Goal: Task Accomplishment & Management: Complete application form

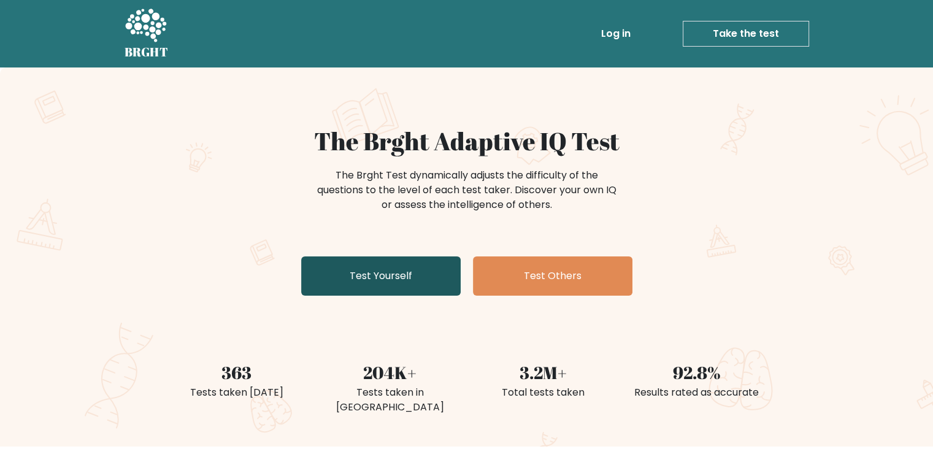
click at [390, 277] on link "Test Yourself" at bounding box center [380, 275] width 159 height 39
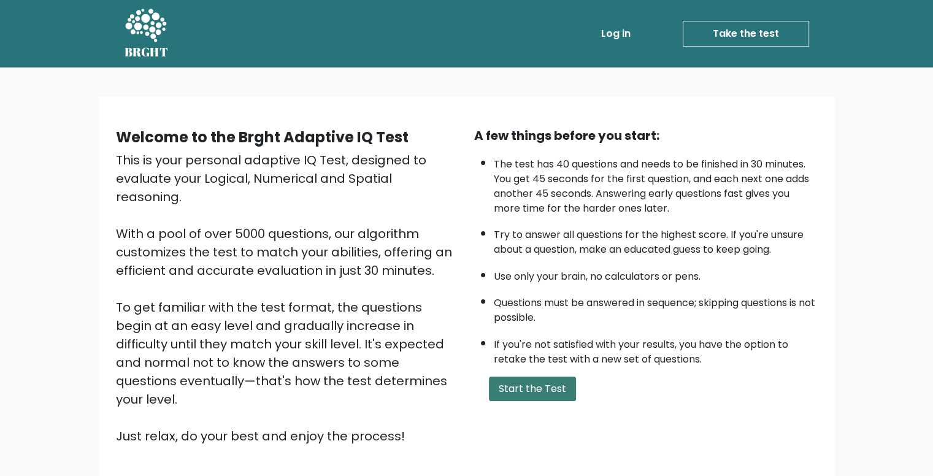
click at [513, 381] on button "Start the Test" at bounding box center [532, 388] width 87 height 25
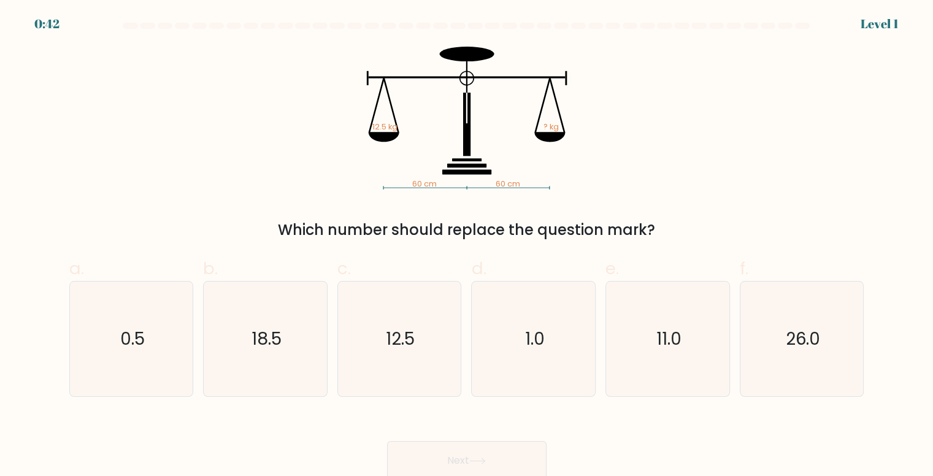
scroll to position [5, 0]
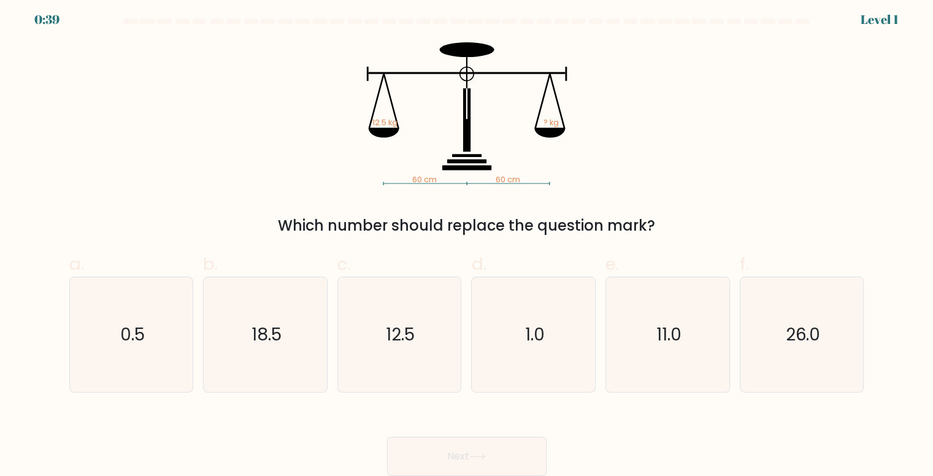
drag, startPoint x: 282, startPoint y: 220, endPoint x: 662, endPoint y: 202, distance: 380.5
click at [662, 202] on div "60 cm 60 cm 12.5 kg ? kg Which number should replace the question mark?" at bounding box center [466, 139] width 809 height 194
copy div "Which number should replace the question mark?"
click at [155, 158] on div "60 cm 60 cm 12.5 kg ? kg Which number should replace the question mark?" at bounding box center [466, 139] width 809 height 194
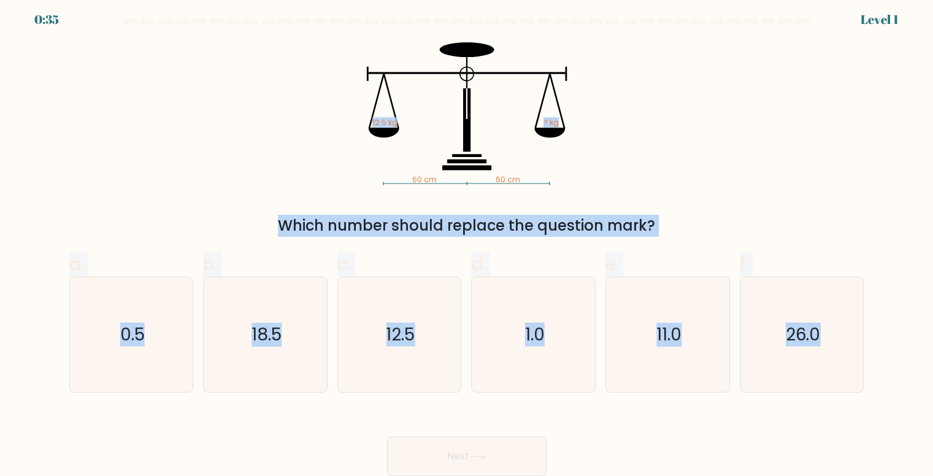
drag, startPoint x: 296, startPoint y: 47, endPoint x: 865, endPoint y: 358, distance: 648.3
click at [865, 358] on form at bounding box center [466, 246] width 933 height 457
copy form "12.5 kg ? kg Which number should replace the question mark? a. 0.5 b. 18.5 c. 1…"
click at [275, 139] on div "60 cm 60 cm 12.5 kg ? kg Which number should replace the question mark?" at bounding box center [466, 139] width 809 height 194
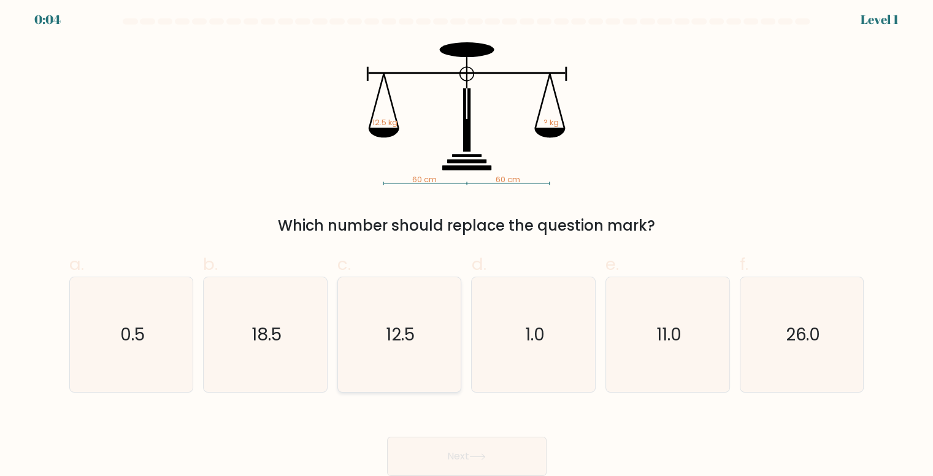
click at [365, 338] on icon "12.5" at bounding box center [399, 334] width 115 height 115
click at [467, 242] on input "c. 12.5" at bounding box center [467, 238] width 1 height 8
radio input "true"
click at [476, 457] on icon at bounding box center [477, 456] width 17 height 7
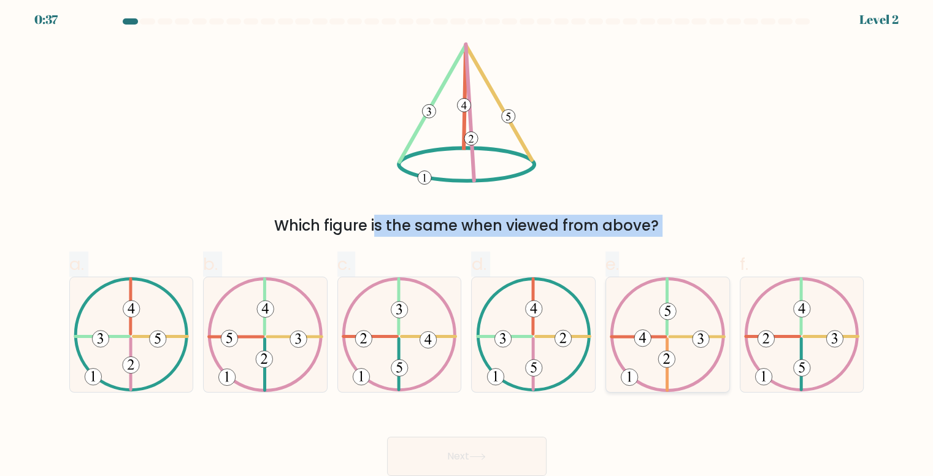
drag, startPoint x: 415, startPoint y: 52, endPoint x: 620, endPoint y: 283, distance: 308.3
click at [620, 283] on form at bounding box center [466, 246] width 933 height 457
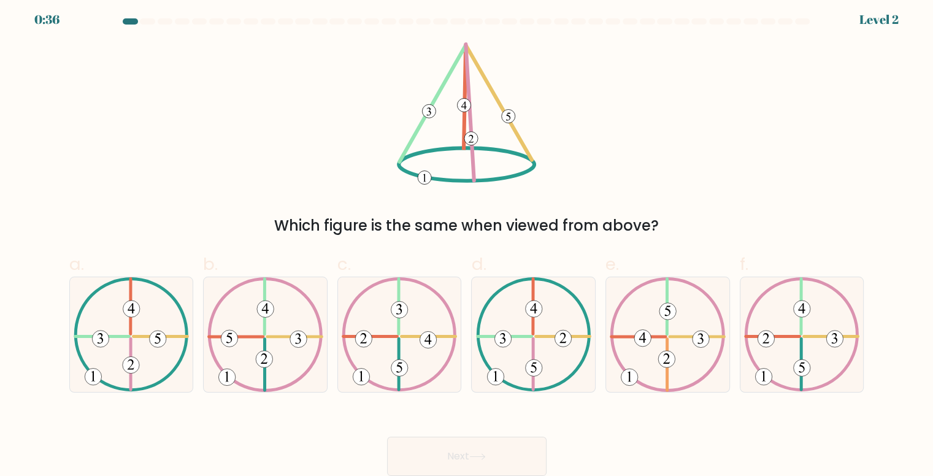
click at [234, 50] on div "Which figure is the same when viewed from above?" at bounding box center [466, 139] width 809 height 194
drag, startPoint x: 449, startPoint y: 43, endPoint x: 534, endPoint y: 170, distance: 152.9
click at [537, 150] on div "Which figure is the same when viewed from above?" at bounding box center [466, 139] width 809 height 194
drag, startPoint x: 442, startPoint y: 119, endPoint x: 394, endPoint y: 91, distance: 55.2
click at [394, 91] on div "Which figure is the same when viewed from above?" at bounding box center [466, 139] width 809 height 194
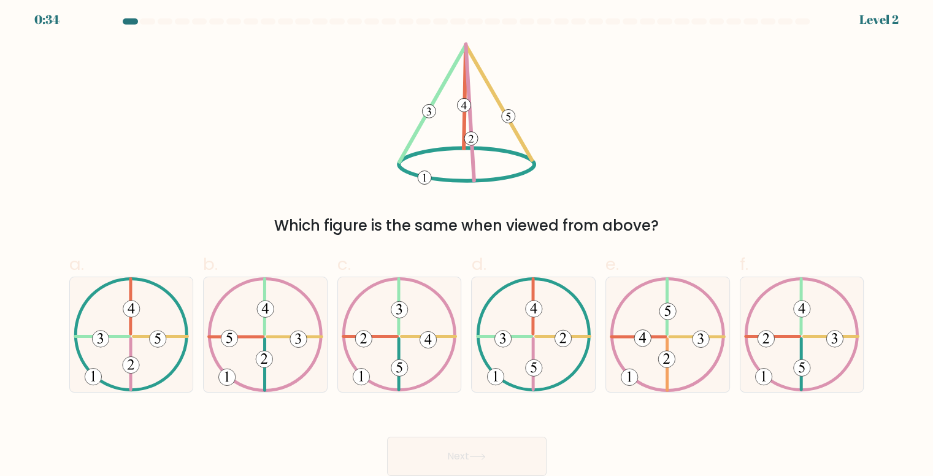
click at [464, 122] on 9 at bounding box center [465, 97] width 2 height 102
click at [148, 329] on icon at bounding box center [131, 334] width 115 height 115
click at [467, 242] on input "a." at bounding box center [467, 238] width 1 height 8
radio input "true"
click at [504, 452] on button "Next" at bounding box center [466, 456] width 159 height 39
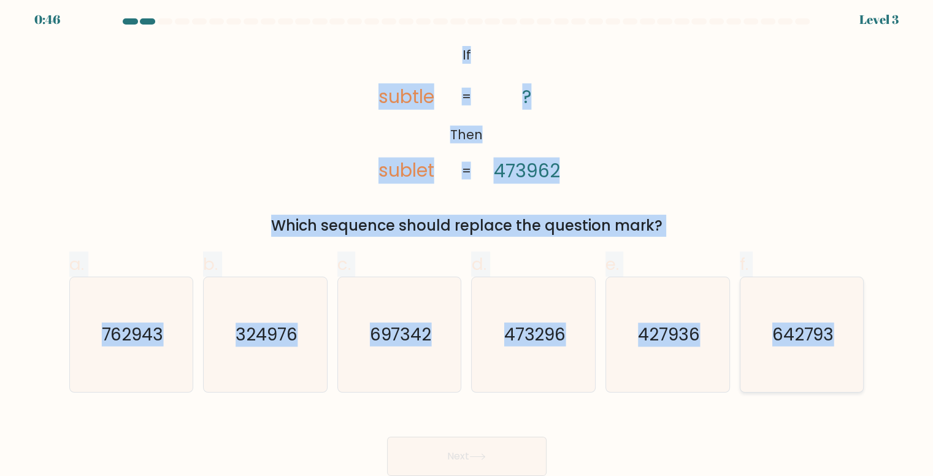
drag, startPoint x: 457, startPoint y: 44, endPoint x: 853, endPoint y: 355, distance: 503.9
click at [853, 355] on form "If ?" at bounding box center [466, 246] width 933 height 457
copy form "If Then subtle sublet ? 473962 = = Which sequence should replace the question m…"
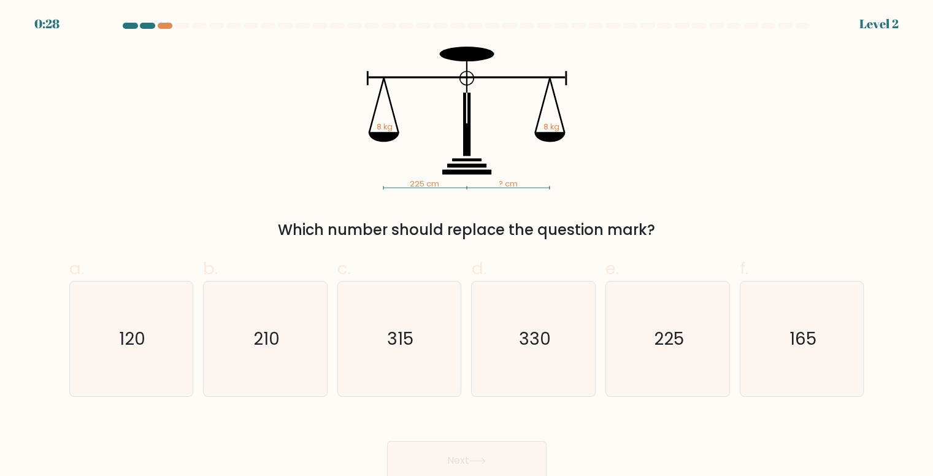
scroll to position [5, 0]
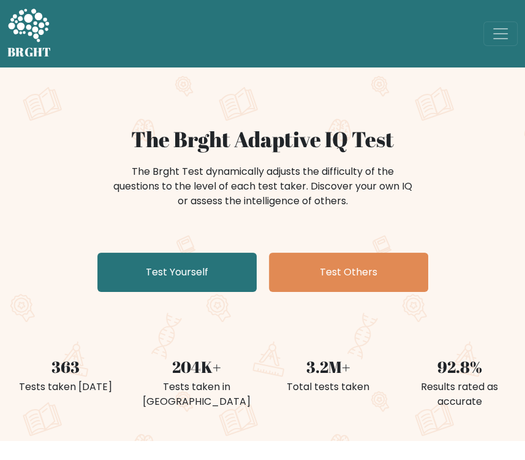
click at [287, 226] on div "The Brght Adaptive IQ Test The Brght Test dynamically adjusts the difficulty of…" at bounding box center [262, 211] width 525 height 170
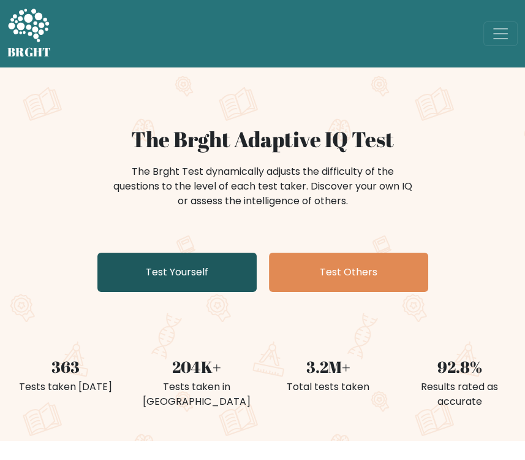
click at [199, 273] on link "Test Yourself" at bounding box center [176, 272] width 159 height 39
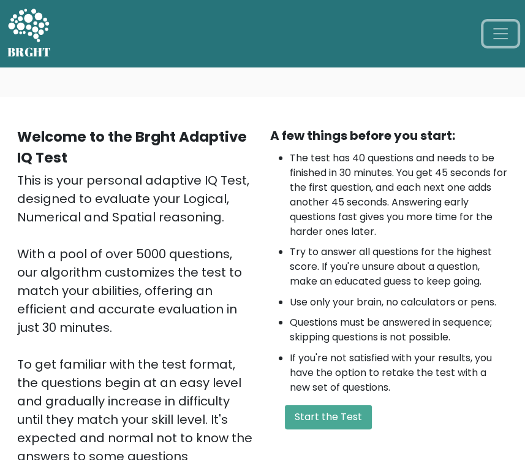
click at [507, 39] on span "Toggle navigation" at bounding box center [501, 34] width 18 height 18
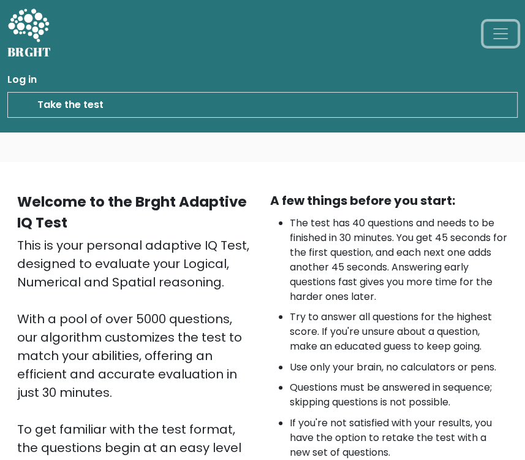
click at [507, 39] on span "Toggle navigation" at bounding box center [501, 34] width 18 height 18
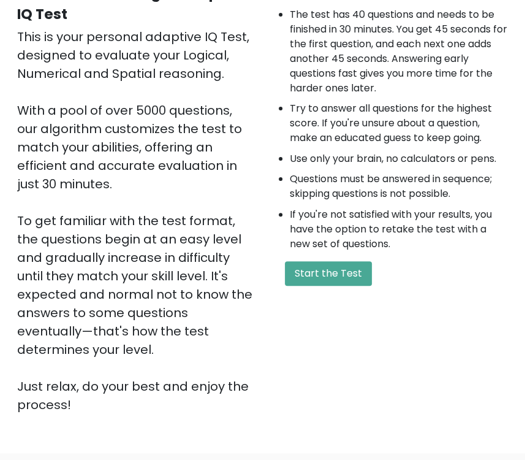
scroll to position [245, 0]
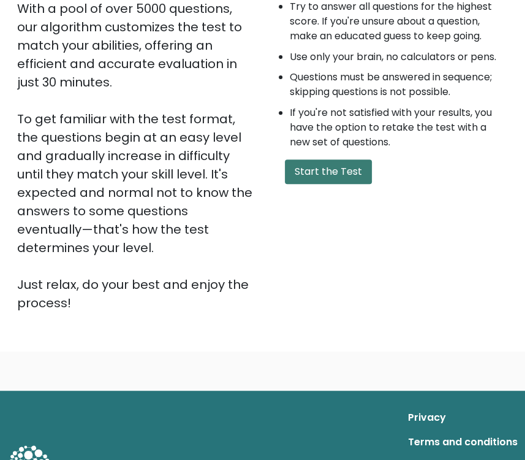
click at [338, 174] on button "Start the Test" at bounding box center [328, 171] width 87 height 25
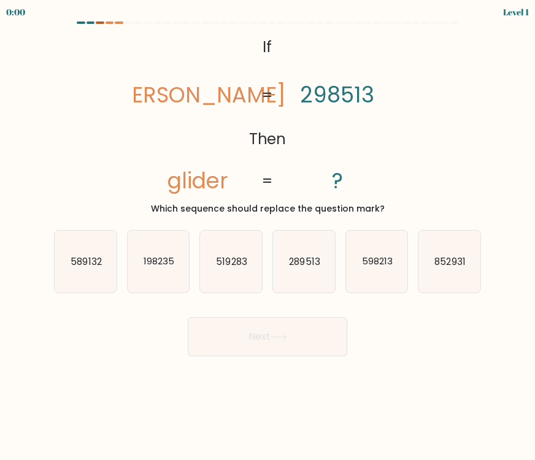
click at [103, 23] on div at bounding box center [100, 22] width 9 height 2
click at [86, 21] on div at bounding box center [90, 22] width 9 height 2
click at [78, 21] on div at bounding box center [81, 22] width 9 height 2
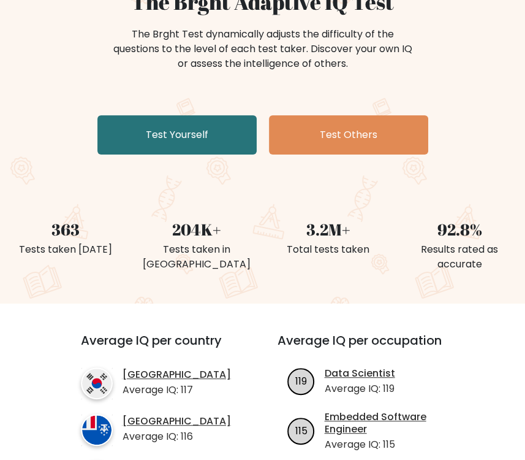
scroll to position [61, 0]
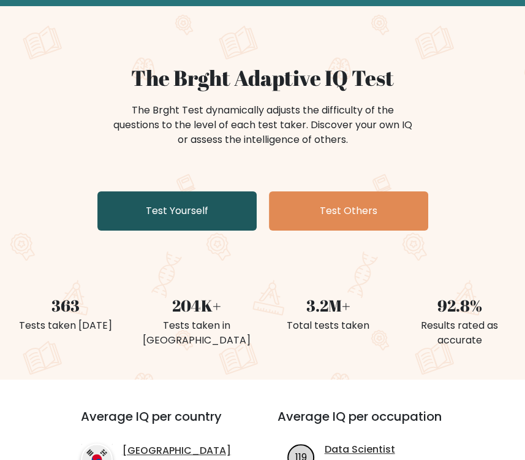
click at [208, 224] on link "Test Yourself" at bounding box center [176, 210] width 159 height 39
click at [153, 221] on link "Test Yourself" at bounding box center [176, 210] width 159 height 39
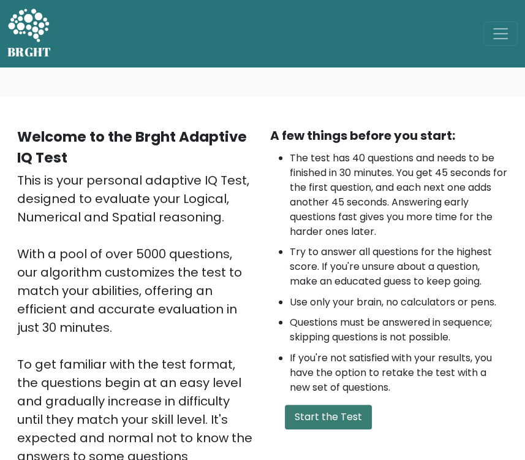
click at [330, 412] on button "Start the Test" at bounding box center [328, 417] width 87 height 25
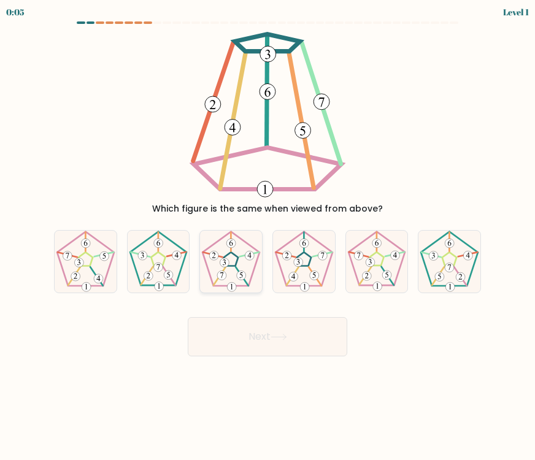
click at [218, 275] on 664 at bounding box center [221, 274] width 9 height 9
click at [267, 236] on input "c." at bounding box center [267, 233] width 1 height 6
radio input "true"
click at [242, 343] on button "Next" at bounding box center [267, 336] width 159 height 39
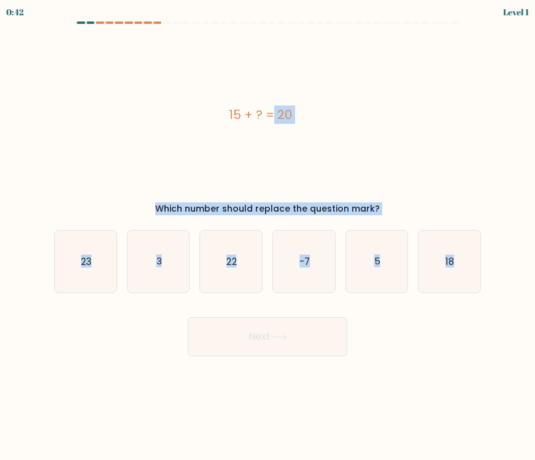
drag, startPoint x: 225, startPoint y: 114, endPoint x: 491, endPoint y: 278, distance: 312.7
click at [491, 278] on form "a. 3" at bounding box center [267, 188] width 535 height 335
copy form "15 + ? = 20 Which number should replace the question mark? a. 23 b. 3 c. 22 d. …"
click at [475, 180] on div "15 + ? = 20 Which number should replace the question mark?" at bounding box center [267, 123] width 441 height 183
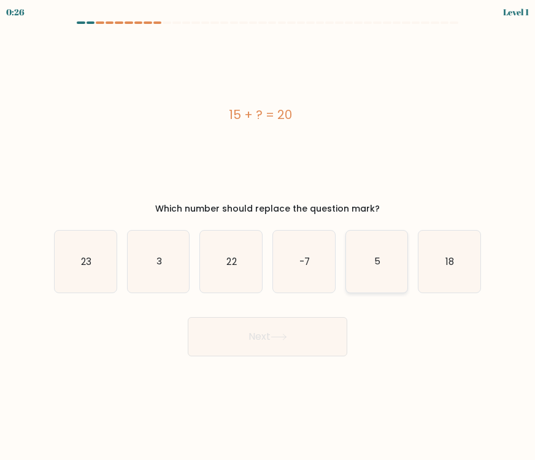
click at [398, 258] on icon "5" at bounding box center [377, 262] width 62 height 62
click at [268, 236] on input "e. 5" at bounding box center [267, 233] width 1 height 6
radio input "true"
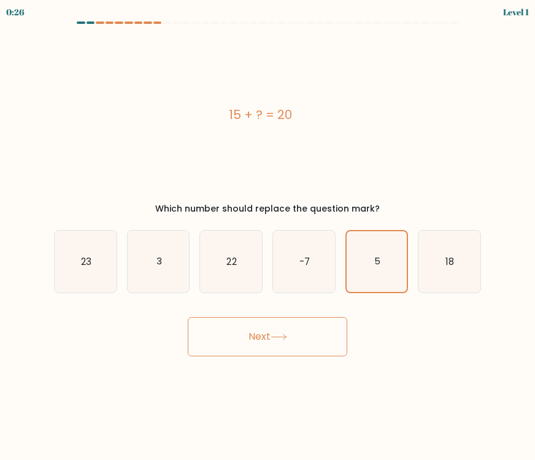
click at [331, 337] on button "Next" at bounding box center [267, 336] width 159 height 39
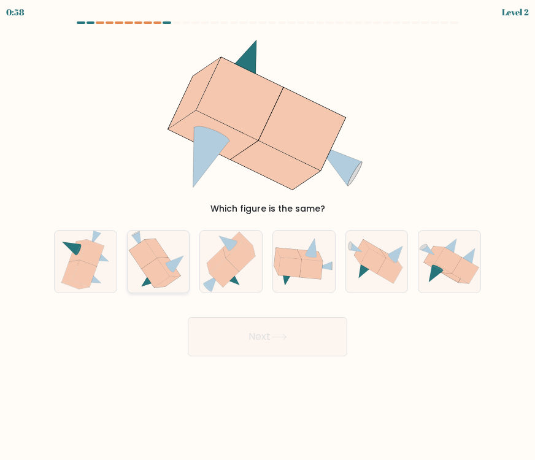
click at [171, 256] on icon at bounding box center [158, 262] width 59 height 62
click at [267, 236] on input "b." at bounding box center [267, 233] width 1 height 6
radio input "true"
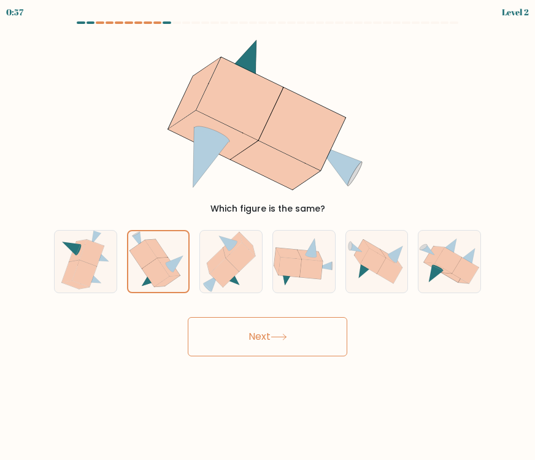
click at [250, 334] on button "Next" at bounding box center [267, 336] width 159 height 39
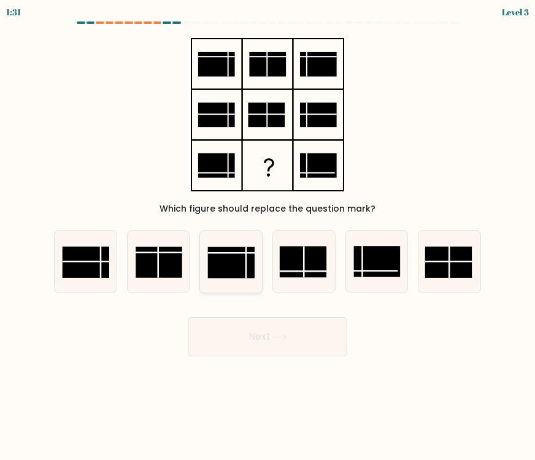
click at [243, 265] on rect at bounding box center [231, 262] width 47 height 31
click at [267, 236] on input "c." at bounding box center [267, 233] width 1 height 6
radio input "true"
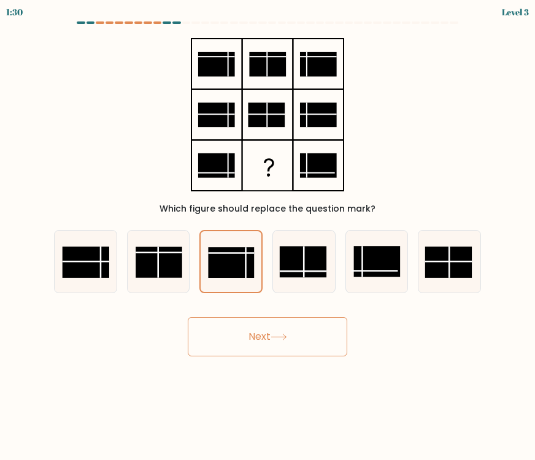
click at [262, 345] on button "Next" at bounding box center [267, 336] width 159 height 39
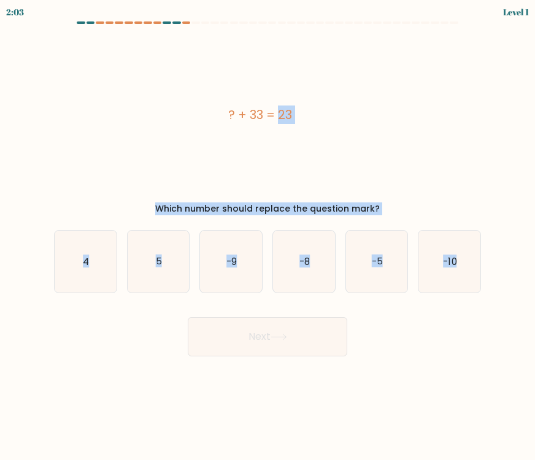
drag, startPoint x: 226, startPoint y: 111, endPoint x: 478, endPoint y: 298, distance: 313.8
click at [478, 298] on form "a. 4" at bounding box center [267, 188] width 535 height 335
copy form "? + 33 = 23 Which number should replace the question mark? a. 4 b. 5 c. -9 d. -…"
click at [442, 169] on div "? + 33 = 23" at bounding box center [260, 115] width 412 height 166
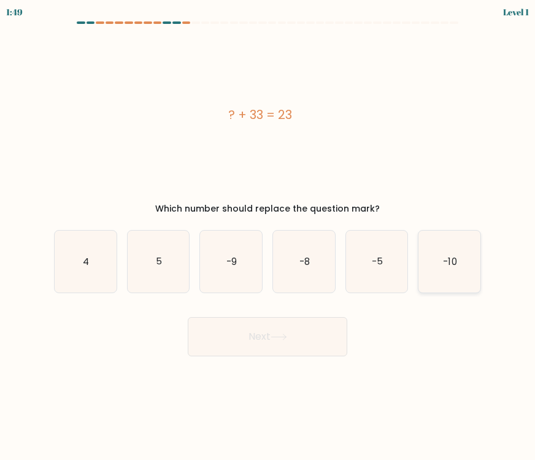
click at [465, 259] on icon "-10" at bounding box center [449, 262] width 62 height 62
click at [268, 236] on input "f. -10" at bounding box center [267, 233] width 1 height 6
radio input "true"
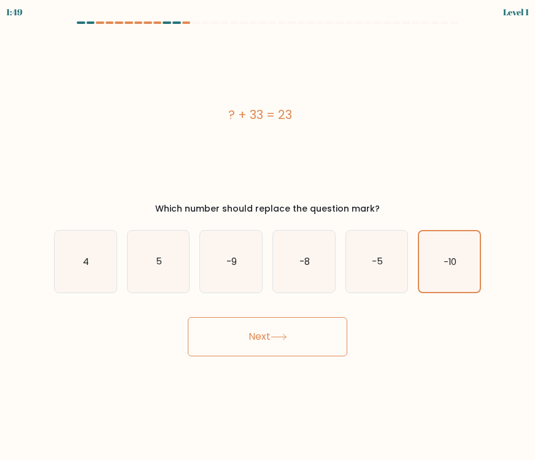
click at [283, 348] on button "Next" at bounding box center [267, 336] width 159 height 39
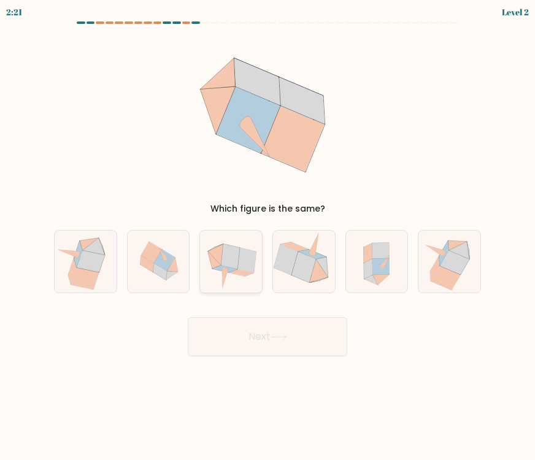
click at [226, 280] on icon at bounding box center [231, 261] width 62 height 61
click at [267, 236] on input "c." at bounding box center [267, 233] width 1 height 6
radio input "true"
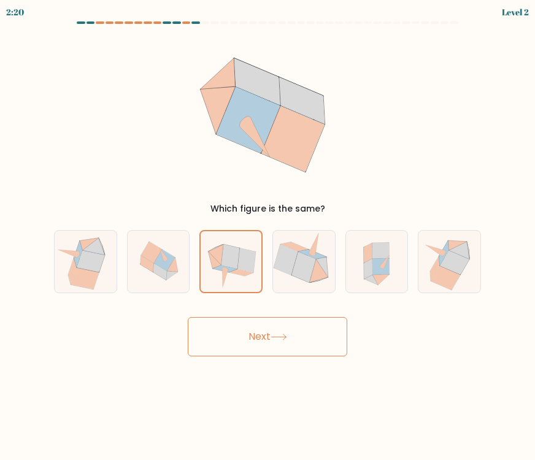
click at [245, 336] on button "Next" at bounding box center [267, 336] width 159 height 39
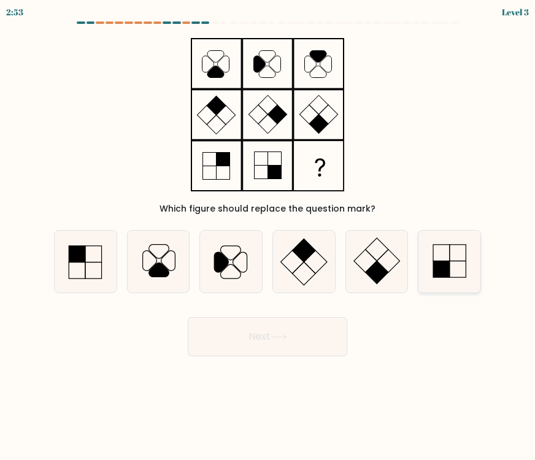
click at [451, 253] on icon at bounding box center [449, 262] width 62 height 62
click at [268, 236] on input "f." at bounding box center [267, 233] width 1 height 6
radio input "true"
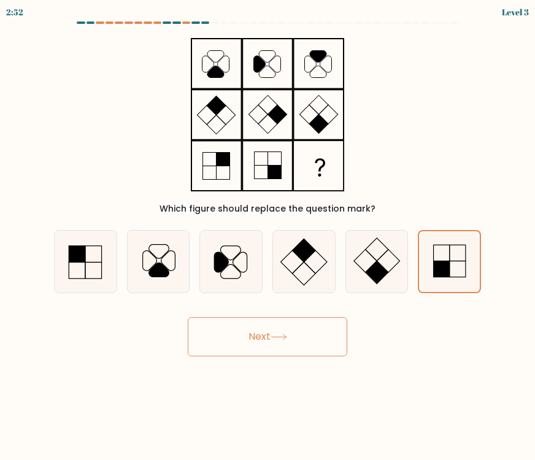
click at [290, 339] on button "Next" at bounding box center [267, 336] width 159 height 39
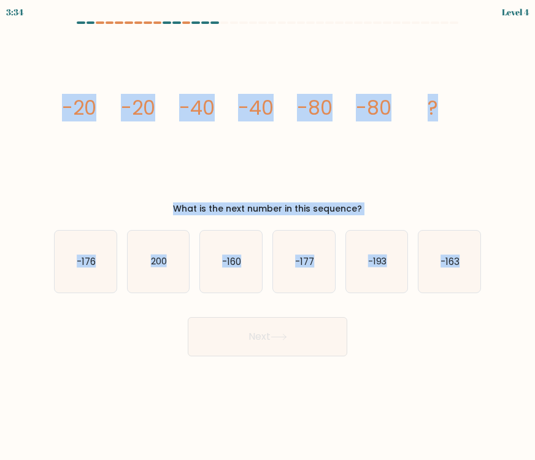
drag, startPoint x: 53, startPoint y: 106, endPoint x: 522, endPoint y: 268, distance: 496.2
click at [522, 268] on form at bounding box center [267, 188] width 535 height 335
copy form "-20 -20 -40 -40 -80 -80 ? What is the next number in this sequence? a. -176 b. …"
click at [468, 164] on icon "image/svg+xml -20 -20 -40 -40 -80 -80 ?" at bounding box center [267, 115] width 412 height 166
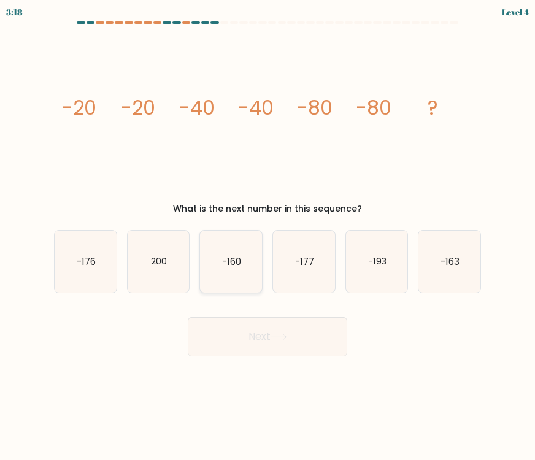
click at [240, 256] on text "-160" at bounding box center [231, 260] width 19 height 13
click at [267, 236] on input "c. -160" at bounding box center [267, 233] width 1 height 6
radio input "true"
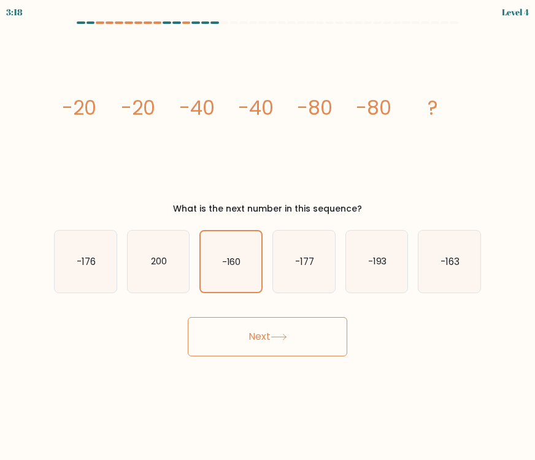
click at [281, 344] on button "Next" at bounding box center [267, 336] width 159 height 39
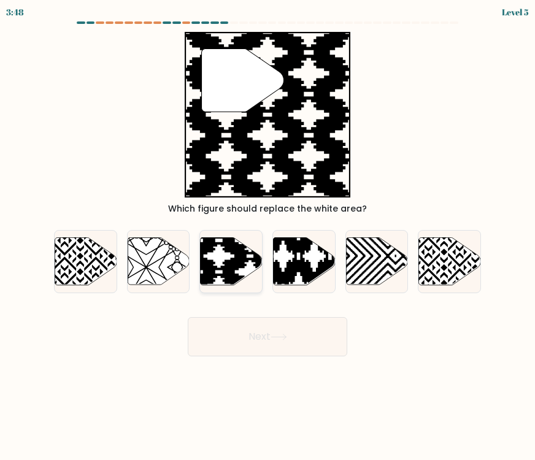
click at [246, 266] on icon at bounding box center [231, 260] width 62 height 47
click at [267, 236] on input "c." at bounding box center [267, 233] width 1 height 6
radio input "true"
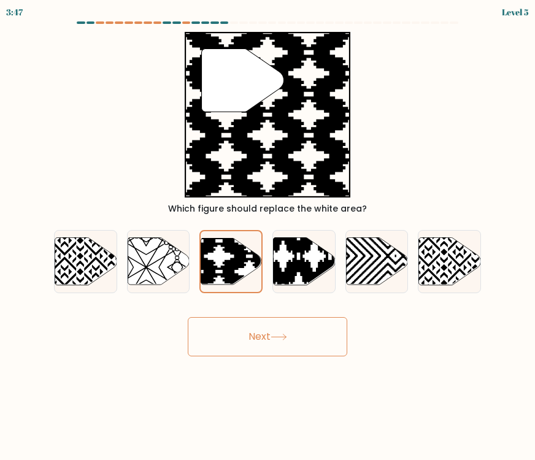
click at [291, 342] on button "Next" at bounding box center [267, 336] width 159 height 39
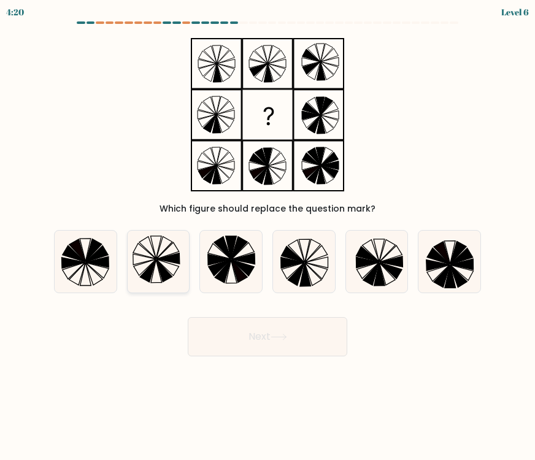
click at [174, 261] on icon at bounding box center [167, 258] width 23 height 11
click at [267, 236] on input "b." at bounding box center [267, 233] width 1 height 6
radio input "true"
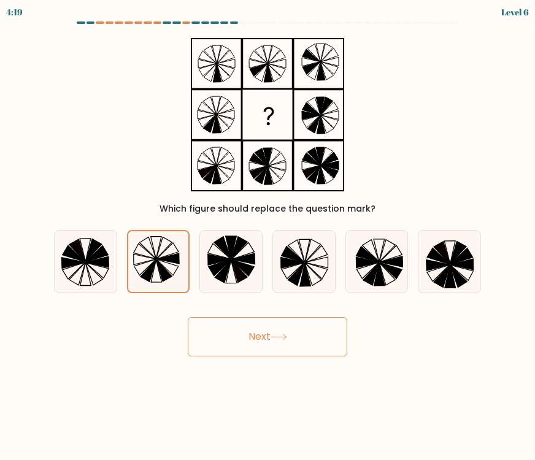
click at [330, 340] on button "Next" at bounding box center [267, 336] width 159 height 39
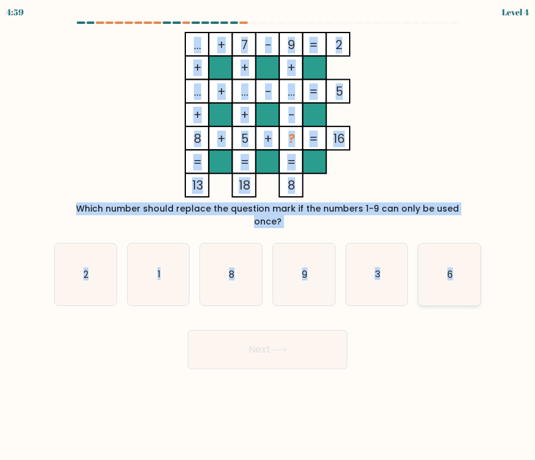
drag, startPoint x: 181, startPoint y: 39, endPoint x: 479, endPoint y: 281, distance: 383.5
click at [479, 281] on form at bounding box center [267, 195] width 535 height 348
copy form "... + 7 - 9 2 + + + ... + ... - ... 5 + + - 8 + 5 + ? = 16 = = = = 13 18 8 = Wh…"
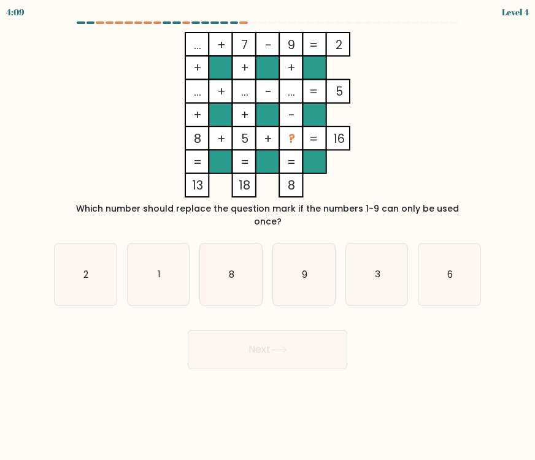
click at [392, 361] on body "4:09 Level 4" at bounding box center [267, 230] width 535 height 460
click at [444, 253] on icon "6" at bounding box center [449, 274] width 62 height 62
click at [268, 236] on input "f. 6" at bounding box center [267, 233] width 1 height 6
radio input "true"
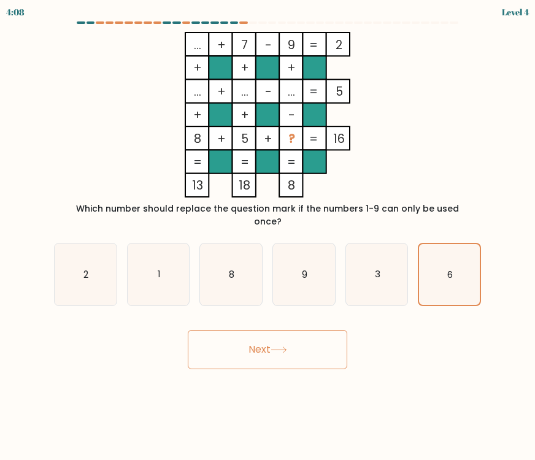
click at [292, 345] on button "Next" at bounding box center [267, 349] width 159 height 39
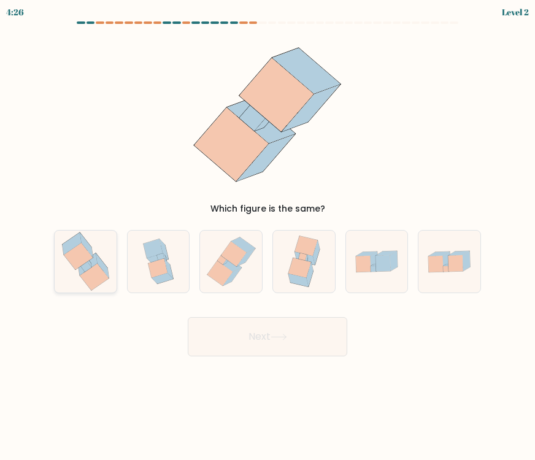
click at [111, 275] on icon at bounding box center [85, 262] width 58 height 62
click at [267, 236] on input "a." at bounding box center [267, 233] width 1 height 6
radio input "true"
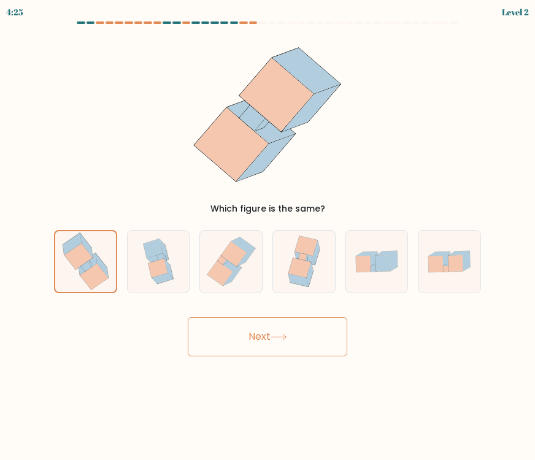
click at [299, 341] on button "Next" at bounding box center [267, 336] width 159 height 39
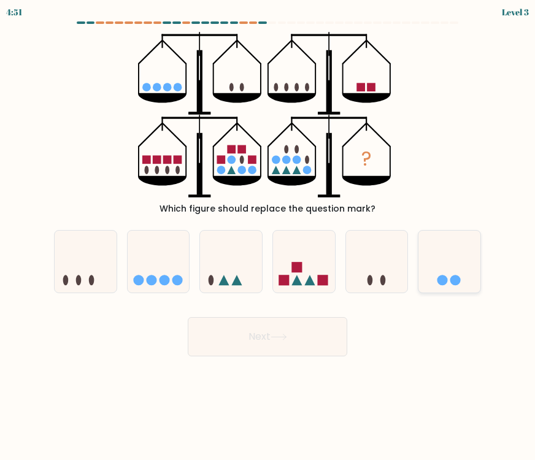
click at [443, 280] on circle at bounding box center [442, 280] width 10 height 10
click at [268, 236] on input "f." at bounding box center [267, 233] width 1 height 6
radio input "true"
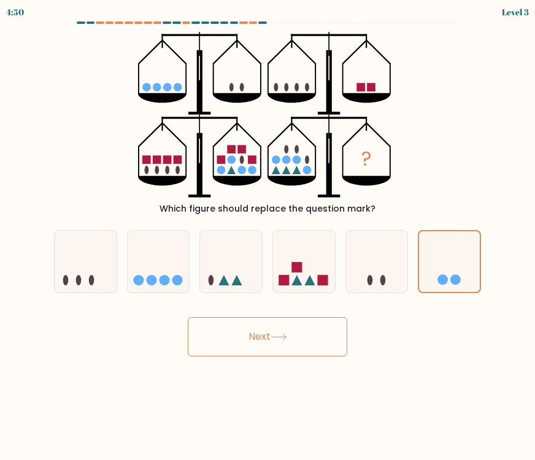
click at [273, 337] on icon at bounding box center [278, 337] width 17 height 7
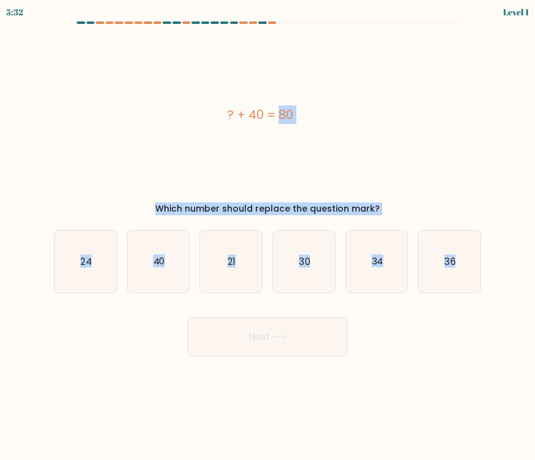
drag, startPoint x: 227, startPoint y: 112, endPoint x: 536, endPoint y: 296, distance: 360.4
click at [534, 296] on html "5:32 Level 1" at bounding box center [267, 230] width 535 height 460
copy form "? + 40 = 80 Which number should replace the question mark? a. 24 b. 40 c. 21 d.…"
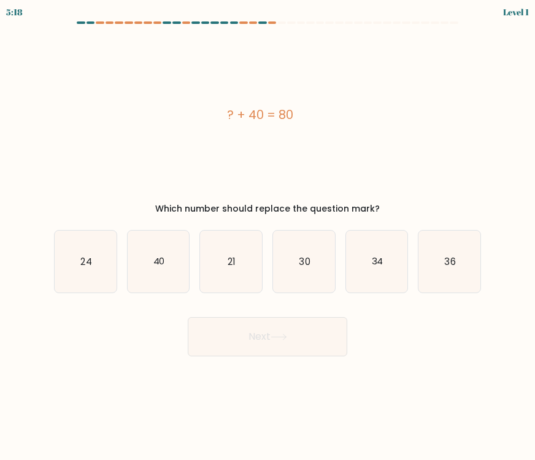
click at [444, 338] on div "Next" at bounding box center [267, 332] width 441 height 48
click at [152, 267] on icon "40" at bounding box center [159, 262] width 62 height 62
click at [267, 236] on input "b. 40" at bounding box center [267, 233] width 1 height 6
radio input "true"
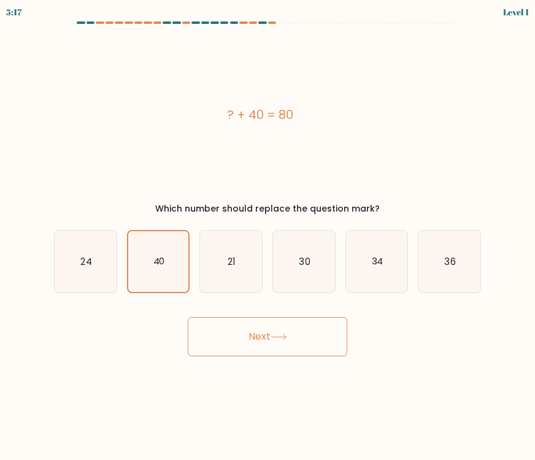
click at [267, 353] on button "Next" at bounding box center [267, 336] width 159 height 39
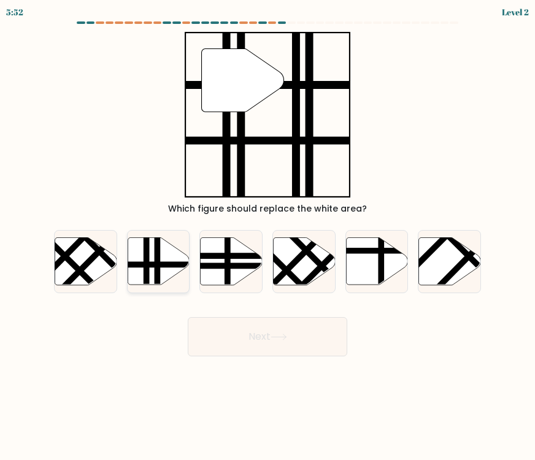
click at [168, 261] on icon at bounding box center [159, 260] width 62 height 47
click at [267, 236] on input "b." at bounding box center [267, 233] width 1 height 6
radio input "true"
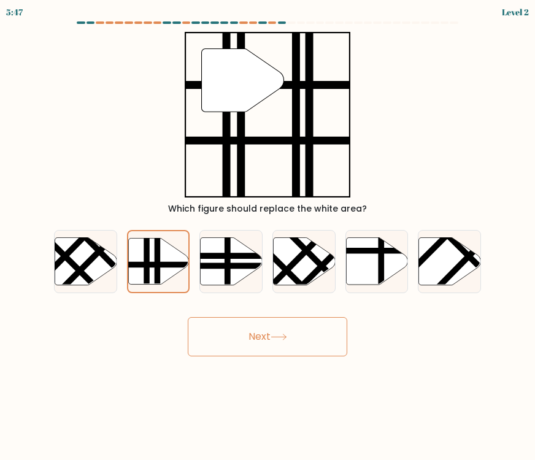
click at [265, 322] on button "Next" at bounding box center [267, 336] width 159 height 39
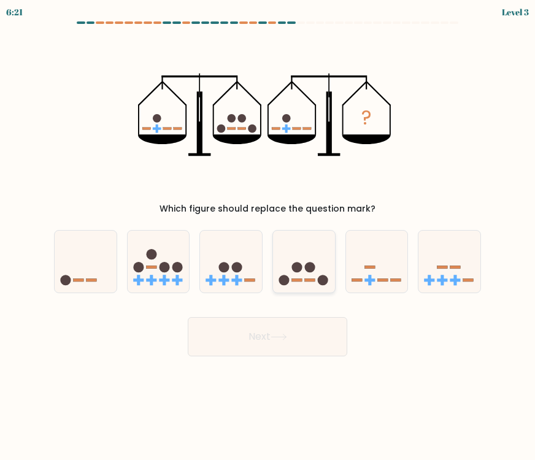
click at [294, 279] on rect at bounding box center [297, 279] width 10 height 3
click at [268, 236] on input "d." at bounding box center [267, 233] width 1 height 6
radio input "true"
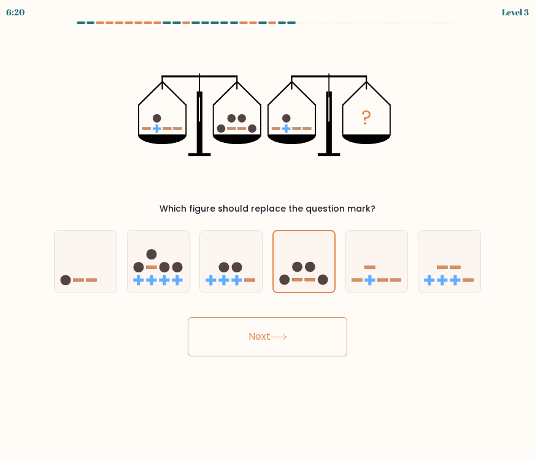
click at [307, 337] on button "Next" at bounding box center [267, 336] width 159 height 39
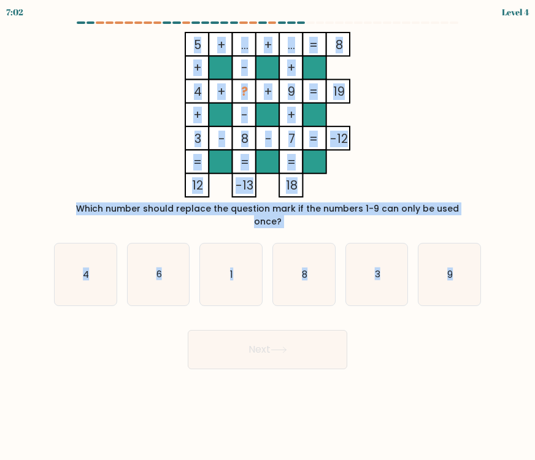
drag, startPoint x: 172, startPoint y: 34, endPoint x: 481, endPoint y: 267, distance: 387.0
click at [481, 267] on form at bounding box center [267, 195] width 535 height 348
copy form "5 + ... + ... 8 + - + 4 + ? + 9 19 + - + 3 - 8 - 7 = -12 = = = = 12 -13 18 = Wh…"
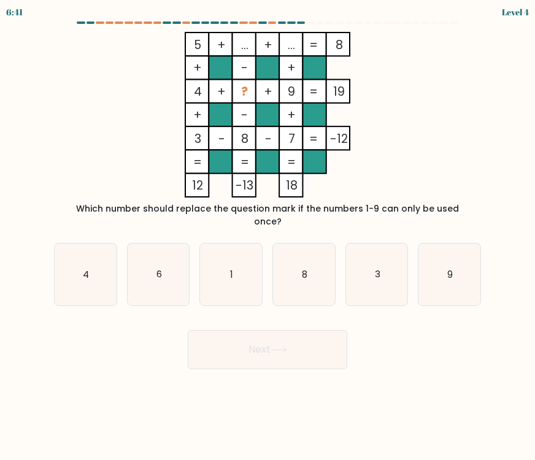
click at [458, 332] on div "Next" at bounding box center [267, 345] width 441 height 48
click at [147, 244] on icon "6" at bounding box center [159, 274] width 62 height 62
click at [267, 236] on input "b. 6" at bounding box center [267, 233] width 1 height 6
radio input "true"
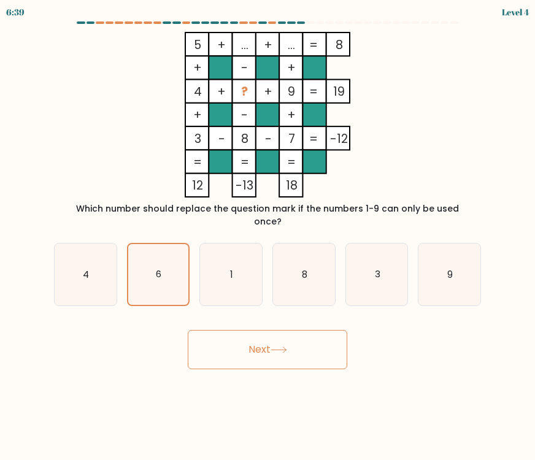
click at [235, 345] on button "Next" at bounding box center [267, 349] width 159 height 39
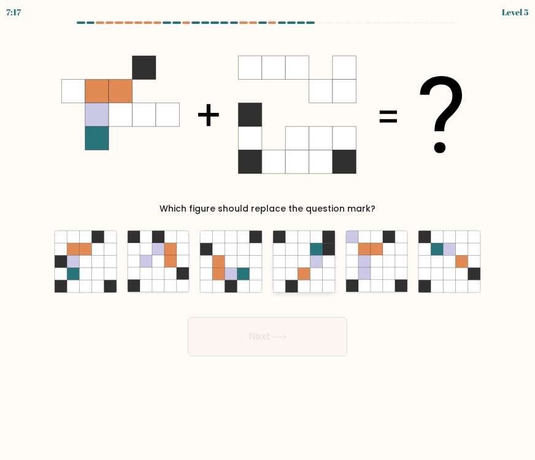
click at [303, 250] on icon at bounding box center [303, 249] width 12 height 12
click at [268, 236] on input "d." at bounding box center [267, 233] width 1 height 6
radio input "true"
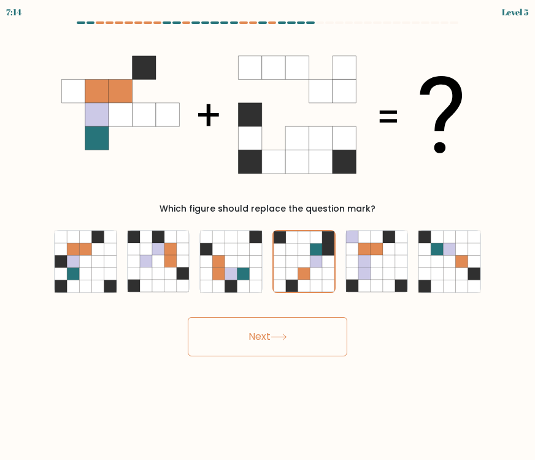
drag, startPoint x: 86, startPoint y: 41, endPoint x: 259, endPoint y: 138, distance: 198.2
click at [287, 165] on icon at bounding box center [267, 115] width 412 height 166
drag, startPoint x: 74, startPoint y: 40, endPoint x: 472, endPoint y: 302, distance: 476.3
click at [472, 302] on form at bounding box center [267, 188] width 535 height 335
click at [464, 332] on div "Next" at bounding box center [267, 332] width 441 height 48
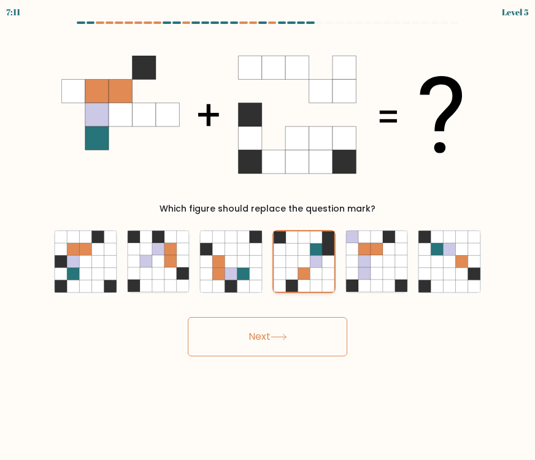
click at [300, 265] on icon at bounding box center [303, 262] width 12 height 12
click at [268, 236] on input "d." at bounding box center [267, 233] width 1 height 6
click at [213, 270] on icon at bounding box center [219, 273] width 12 height 12
click at [267, 236] on input "c." at bounding box center [267, 233] width 1 height 6
radio input "true"
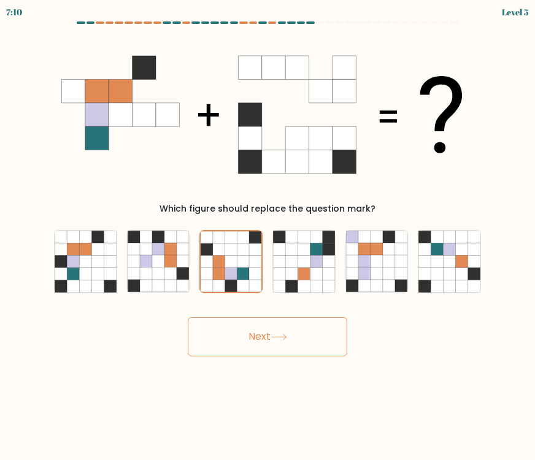
drag, startPoint x: 280, startPoint y: 332, endPoint x: 294, endPoint y: 322, distance: 17.2
click at [281, 332] on button "Next" at bounding box center [267, 336] width 159 height 39
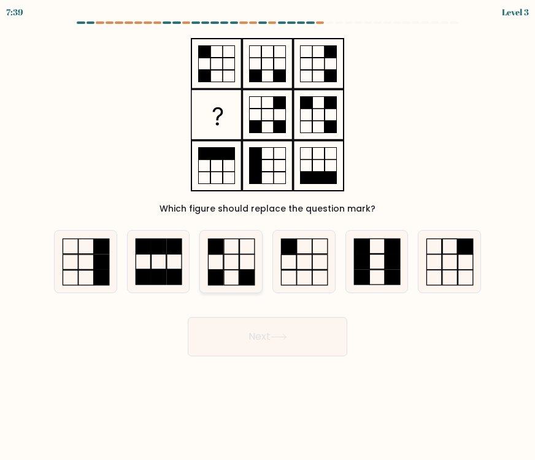
click at [228, 256] on icon at bounding box center [231, 262] width 62 height 62
click at [267, 236] on input "c." at bounding box center [267, 233] width 1 height 6
radio input "true"
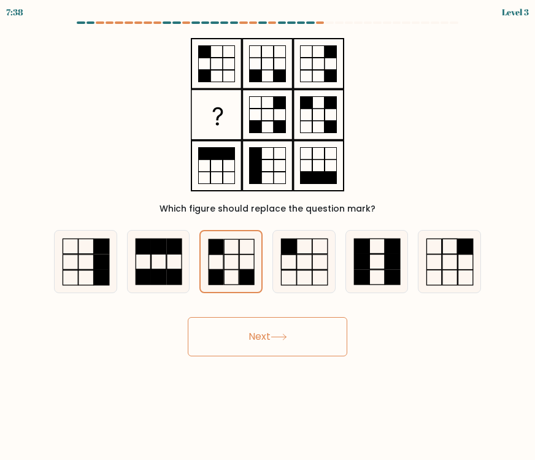
click at [266, 337] on button "Next" at bounding box center [267, 336] width 159 height 39
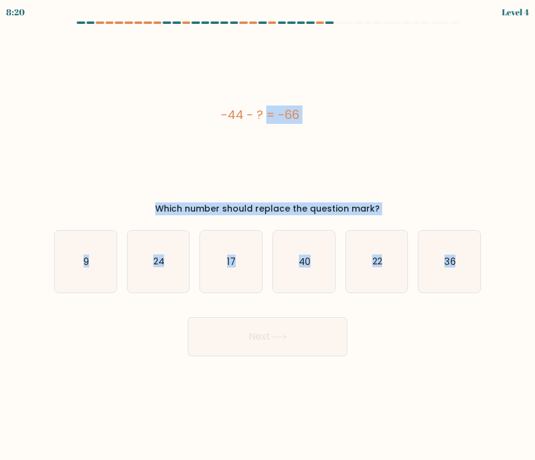
drag, startPoint x: 208, startPoint y: 111, endPoint x: 495, endPoint y: 283, distance: 334.4
click at [495, 283] on form "a. 9" at bounding box center [267, 188] width 535 height 335
copy form "-44 - ? = -66 Which number should replace the question mark? a. 9 b. 24 c. 17 d…"
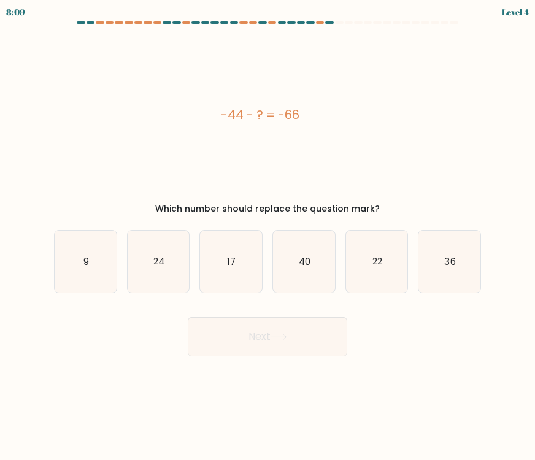
drag, startPoint x: 467, startPoint y: 354, endPoint x: 424, endPoint y: 329, distance: 50.3
click at [467, 354] on div "Next" at bounding box center [267, 332] width 441 height 48
click at [372, 243] on icon "22" at bounding box center [377, 262] width 62 height 62
click at [268, 236] on input "e. 22" at bounding box center [267, 233] width 1 height 6
radio input "true"
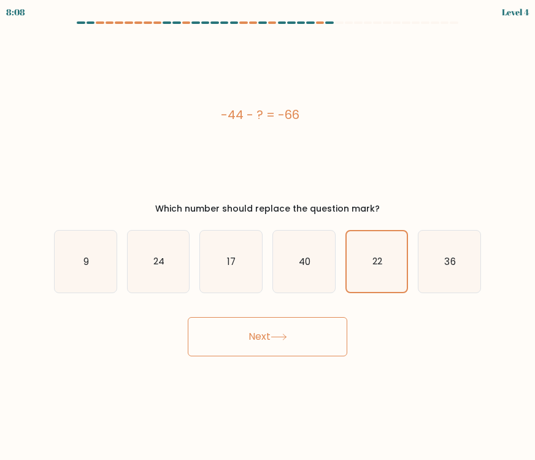
click at [275, 340] on button "Next" at bounding box center [267, 336] width 159 height 39
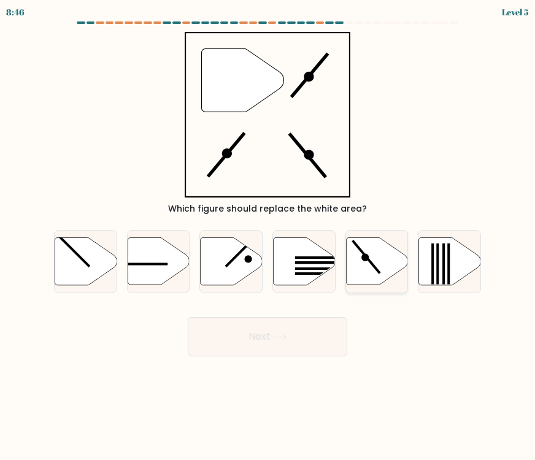
click at [373, 273] on icon at bounding box center [377, 260] width 62 height 47
click at [268, 236] on input "e." at bounding box center [267, 233] width 1 height 6
radio input "true"
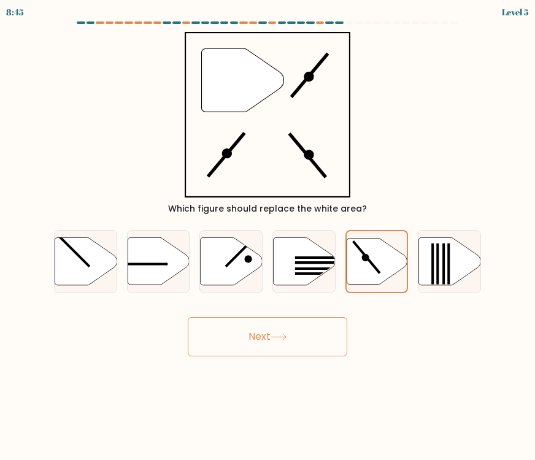
click at [295, 336] on button "Next" at bounding box center [267, 336] width 159 height 39
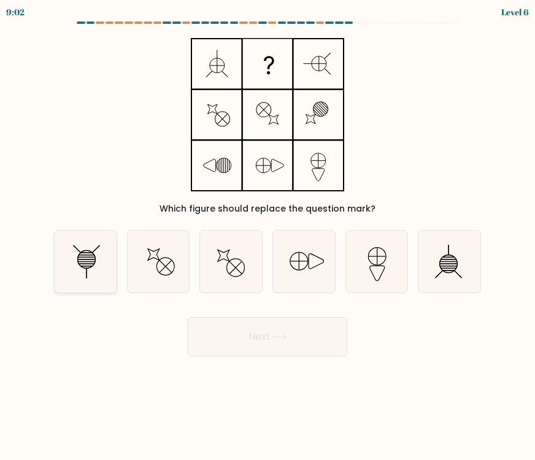
click at [96, 269] on icon at bounding box center [86, 262] width 62 height 62
click at [267, 236] on input "a." at bounding box center [267, 233] width 1 height 6
radio input "true"
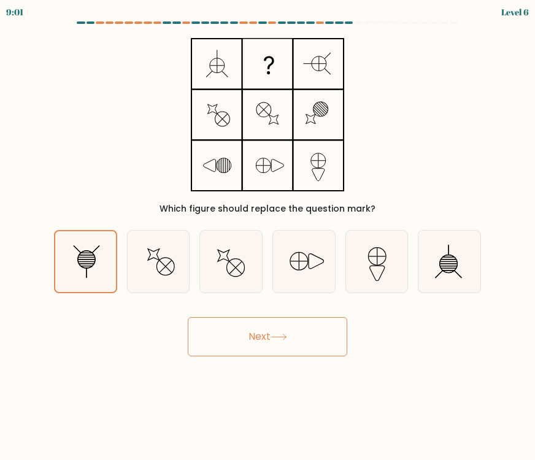
click at [251, 338] on button "Next" at bounding box center [267, 336] width 159 height 39
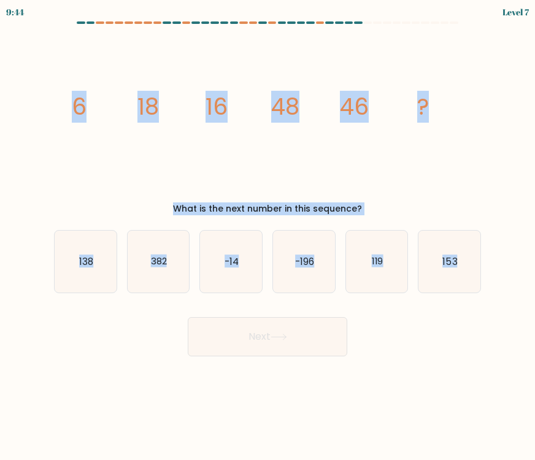
drag, startPoint x: 63, startPoint y: 105, endPoint x: 520, endPoint y: 314, distance: 502.3
click at [520, 314] on form at bounding box center [267, 188] width 535 height 335
copy form "6 18 16 48 46 ? What is the next number in this sequence? a. 138 b. 382 c. -14 …"
click at [419, 198] on div "image/svg+xml 6 18 16 48 46 ? What is the next number in this sequence?" at bounding box center [267, 123] width 441 height 183
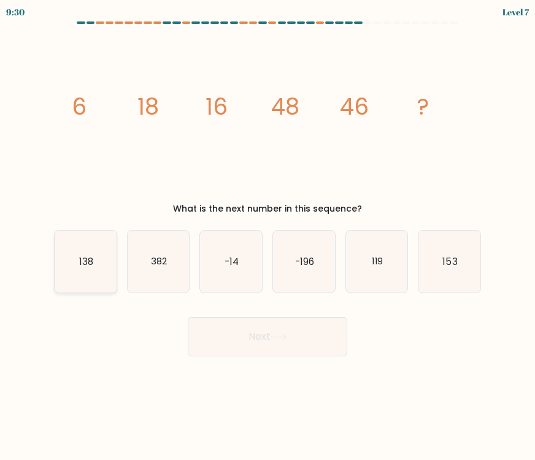
click at [61, 266] on icon "138" at bounding box center [86, 262] width 62 height 62
click at [267, 236] on input "a. 138" at bounding box center [267, 233] width 1 height 6
radio input "true"
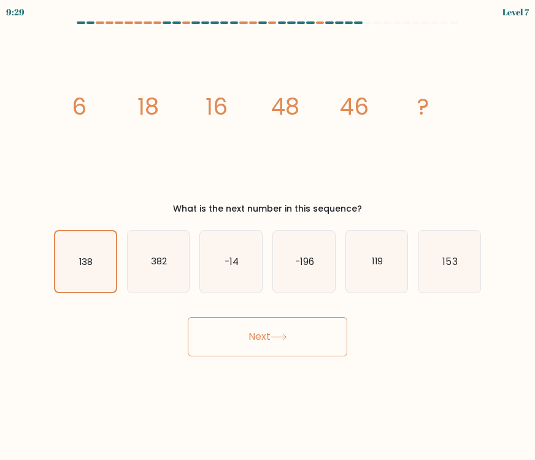
click at [286, 336] on icon at bounding box center [278, 337] width 17 height 7
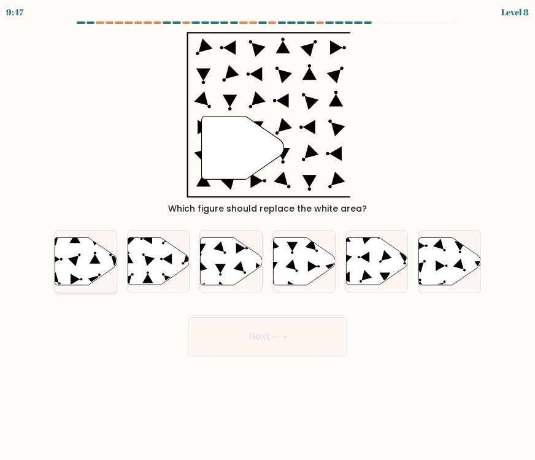
click at [96, 277] on icon at bounding box center [93, 280] width 10 height 10
click at [267, 236] on input "a." at bounding box center [267, 233] width 1 height 6
radio input "true"
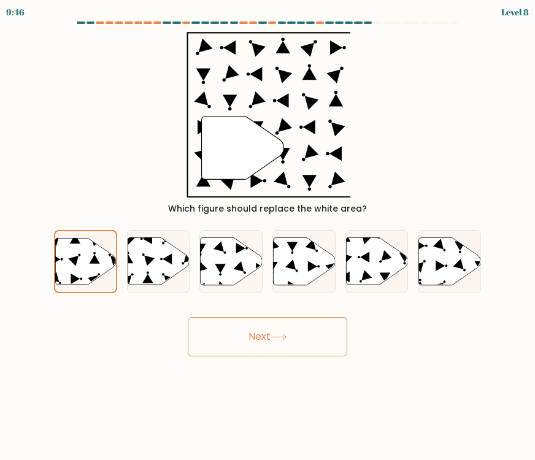
click at [293, 346] on button "Next" at bounding box center [267, 336] width 159 height 39
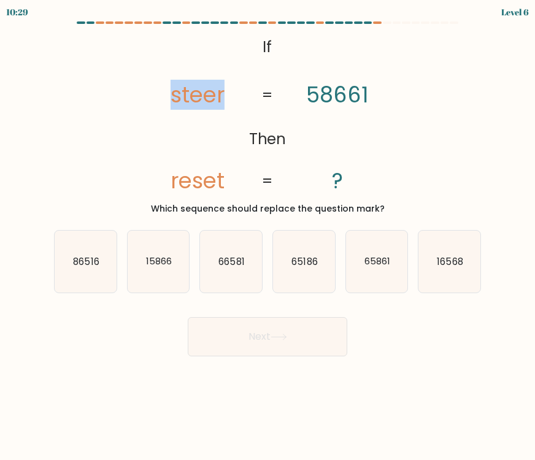
drag, startPoint x: 146, startPoint y: 88, endPoint x: 238, endPoint y: 99, distance: 92.6
click at [237, 106] on icon "@import url('https://fonts.googleapis.com/css?family=Abril+Fatface:400,100,100i…" at bounding box center [267, 115] width 269 height 166
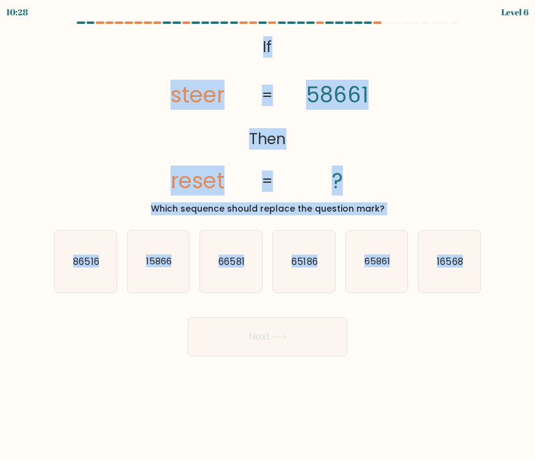
drag, startPoint x: 256, startPoint y: 40, endPoint x: 488, endPoint y: 297, distance: 346.4
click at [488, 297] on form "If ?" at bounding box center [267, 188] width 535 height 335
copy form "If Then steer reset 58661 ? = = Which sequence should replace the question mark…"
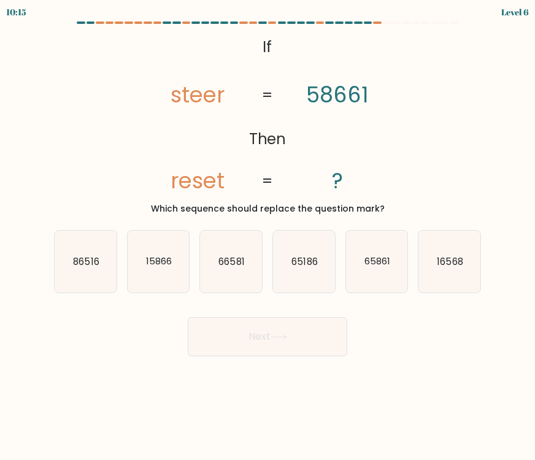
click at [483, 326] on div "Next" at bounding box center [267, 332] width 441 height 48
click at [170, 269] on icon "15866" at bounding box center [159, 262] width 62 height 62
click at [267, 236] on input "b. 15866" at bounding box center [267, 233] width 1 height 6
radio input "true"
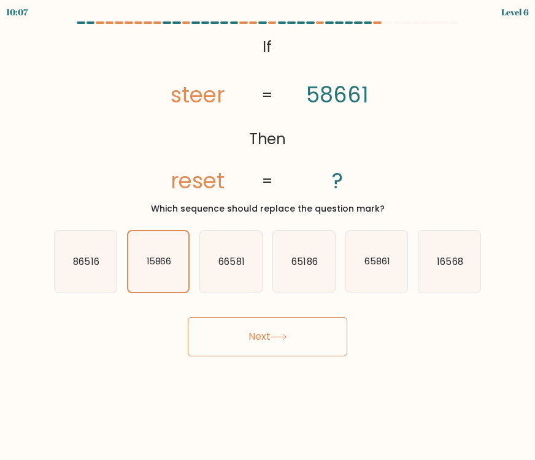
click at [277, 336] on icon at bounding box center [278, 337] width 17 height 7
click at [280, 338] on icon at bounding box center [278, 337] width 17 height 7
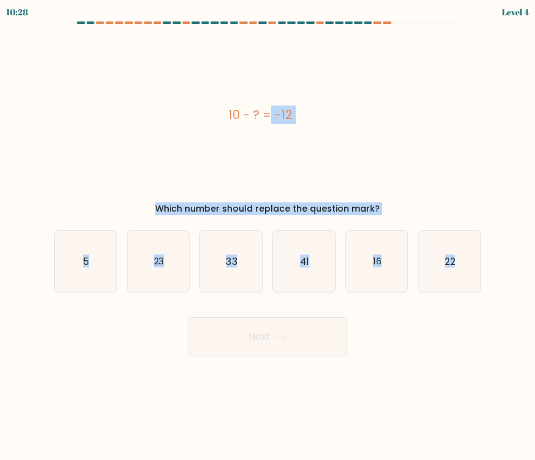
drag, startPoint x: 226, startPoint y: 115, endPoint x: 468, endPoint y: 300, distance: 304.0
click at [468, 300] on form "a. 5" at bounding box center [267, 188] width 535 height 335
copy form "10 - ? = -12 Which number should replace the question mark? a. 5 b. 23 c. 33 d.…"
click at [422, 170] on div "10 - ? = -12" at bounding box center [260, 115] width 412 height 166
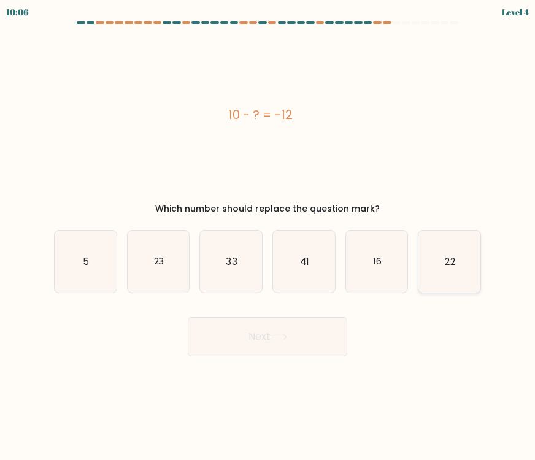
click at [425, 248] on icon "22" at bounding box center [449, 262] width 62 height 62
click at [268, 236] on input "f. 22" at bounding box center [267, 233] width 1 height 6
radio input "true"
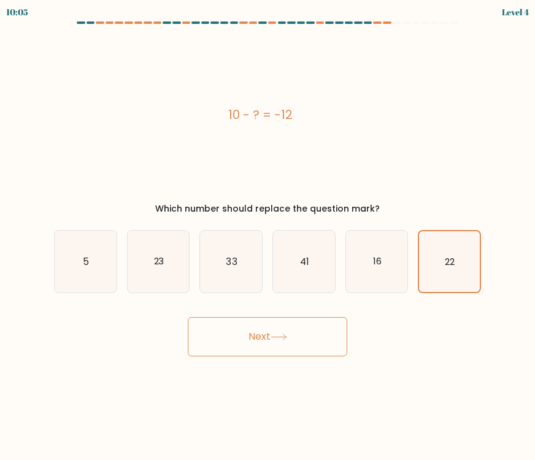
click at [315, 349] on button "Next" at bounding box center [267, 336] width 159 height 39
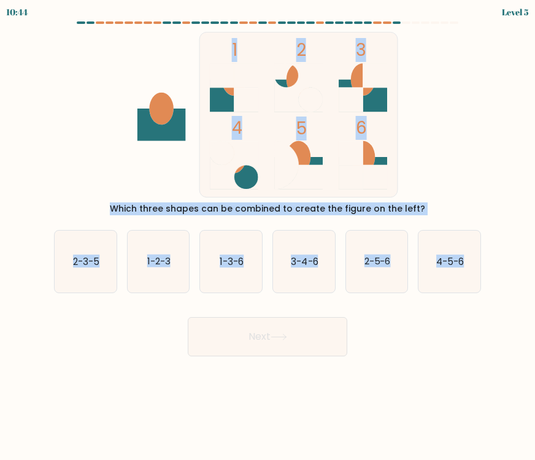
drag, startPoint x: 179, startPoint y: 47, endPoint x: 465, endPoint y: 337, distance: 406.7
click at [465, 337] on form at bounding box center [267, 188] width 535 height 335
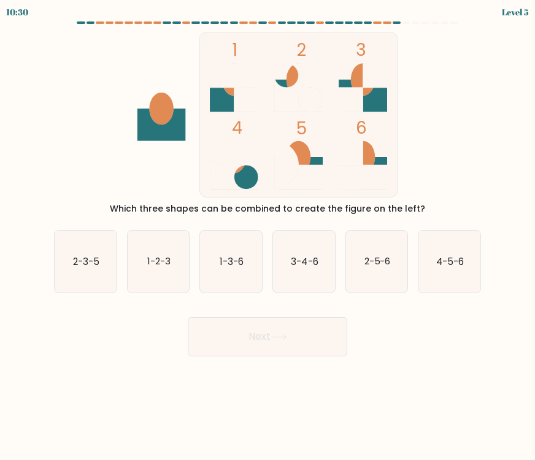
click at [427, 340] on div "Next" at bounding box center [267, 332] width 441 height 48
click at [91, 275] on icon "2-3-5" at bounding box center [86, 262] width 62 height 62
click at [267, 236] on input "a. 2-3-5" at bounding box center [267, 233] width 1 height 6
radio input "true"
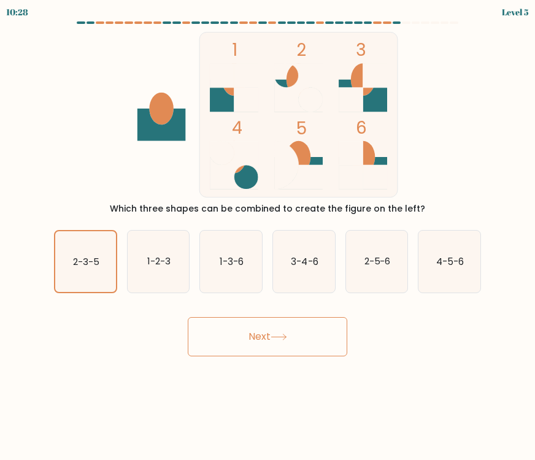
click at [263, 337] on button "Next" at bounding box center [267, 336] width 159 height 39
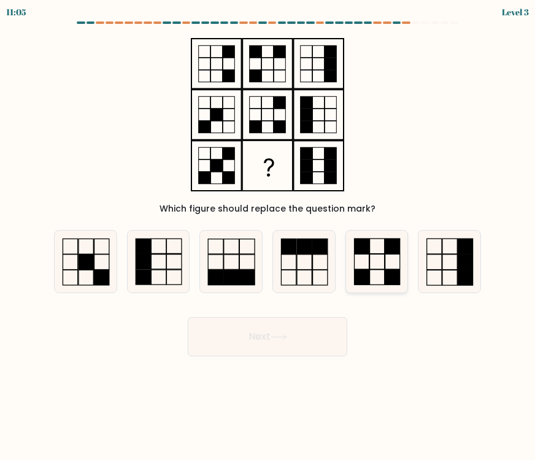
click at [392, 264] on icon at bounding box center [377, 262] width 62 height 62
click at [268, 236] on input "e." at bounding box center [267, 233] width 1 height 6
radio input "true"
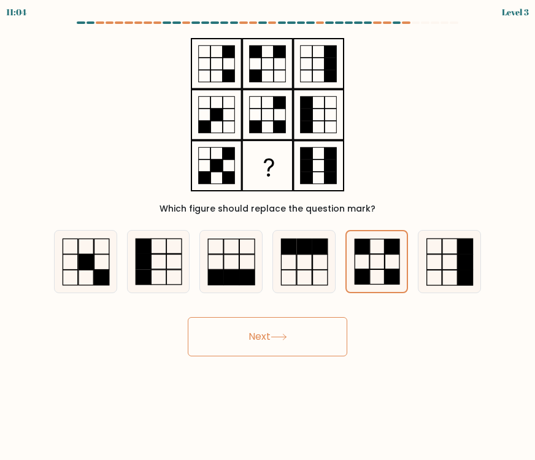
click at [318, 320] on button "Next" at bounding box center [267, 336] width 159 height 39
click at [294, 338] on button "Next" at bounding box center [267, 336] width 159 height 39
click at [261, 346] on button "Next" at bounding box center [267, 336] width 159 height 39
click at [372, 247] on icon at bounding box center [376, 261] width 61 height 61
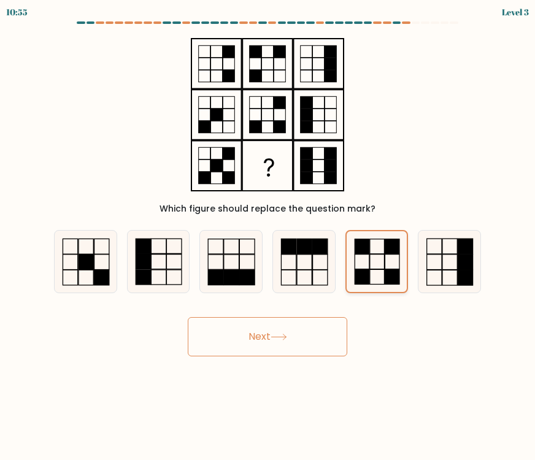
click at [268, 236] on input "e." at bounding box center [267, 233] width 1 height 6
click at [372, 247] on icon at bounding box center [376, 261] width 61 height 61
click at [268, 236] on input "e." at bounding box center [267, 233] width 1 height 6
click at [272, 337] on button "Next" at bounding box center [267, 336] width 159 height 39
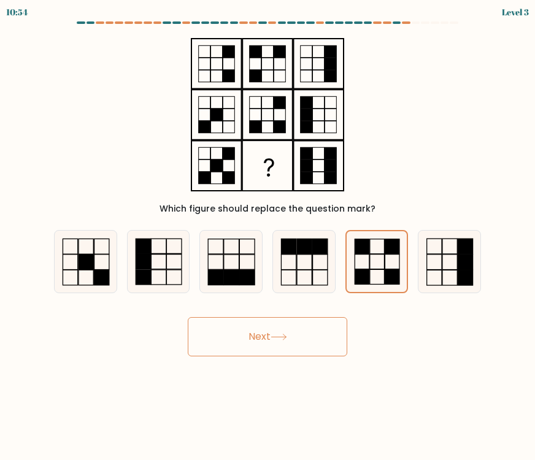
click at [272, 337] on button "Next" at bounding box center [267, 336] width 159 height 39
click at [397, 334] on div "Next" at bounding box center [267, 332] width 441 height 48
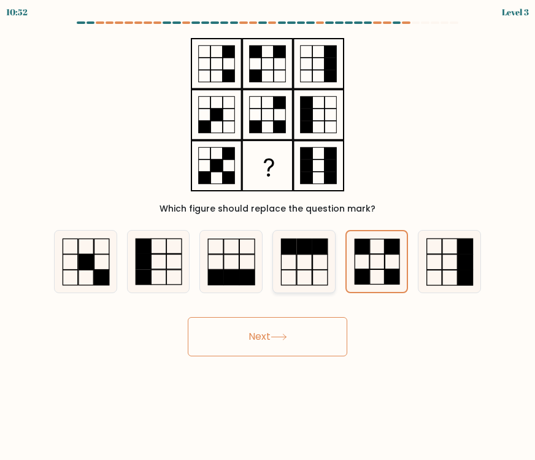
click at [282, 249] on rect at bounding box center [288, 245] width 15 height 15
click at [268, 236] on input "d." at bounding box center [267, 233] width 1 height 6
radio input "true"
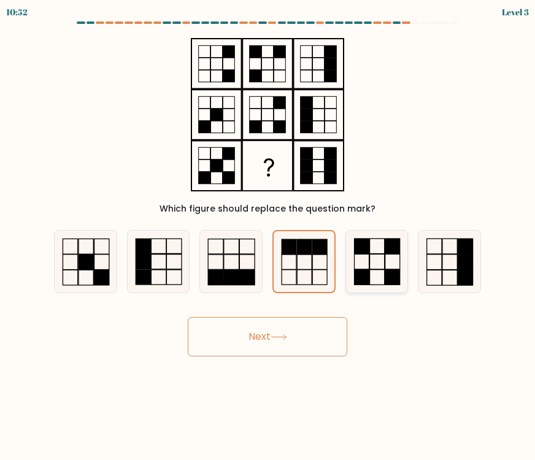
click at [387, 258] on icon at bounding box center [377, 262] width 62 height 62
click at [268, 236] on input "e." at bounding box center [267, 233] width 1 height 6
radio input "true"
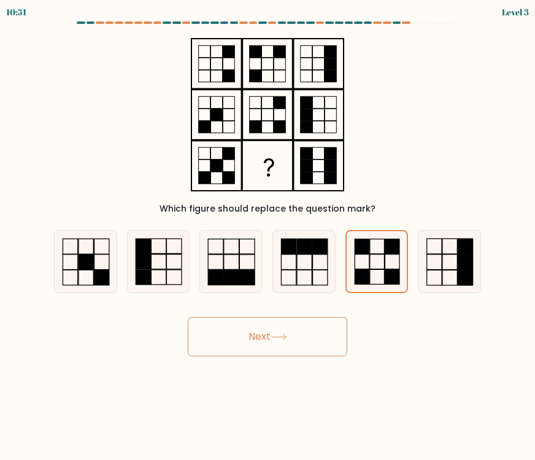
click at [280, 334] on icon at bounding box center [278, 337] width 17 height 7
drag, startPoint x: 280, startPoint y: 334, endPoint x: 292, endPoint y: 246, distance: 88.4
click at [280, 334] on icon at bounding box center [278, 337] width 17 height 7
click at [292, 245] on rect at bounding box center [288, 245] width 15 height 15
click at [268, 236] on input "d." at bounding box center [267, 233] width 1 height 6
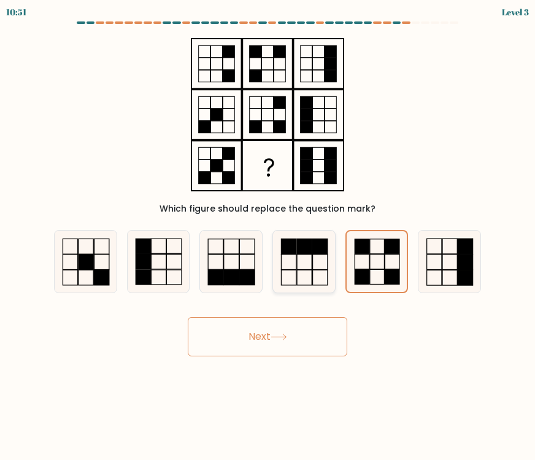
radio input "true"
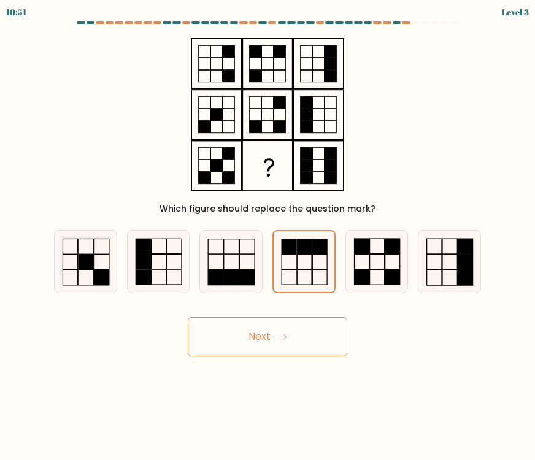
click at [291, 340] on button "Next" at bounding box center [267, 336] width 159 height 39
drag, startPoint x: 291, startPoint y: 337, endPoint x: 296, endPoint y: 327, distance: 11.0
click at [292, 337] on button "Next" at bounding box center [267, 336] width 159 height 39
click at [353, 264] on icon at bounding box center [377, 262] width 62 height 62
click at [268, 236] on input "e." at bounding box center [267, 233] width 1 height 6
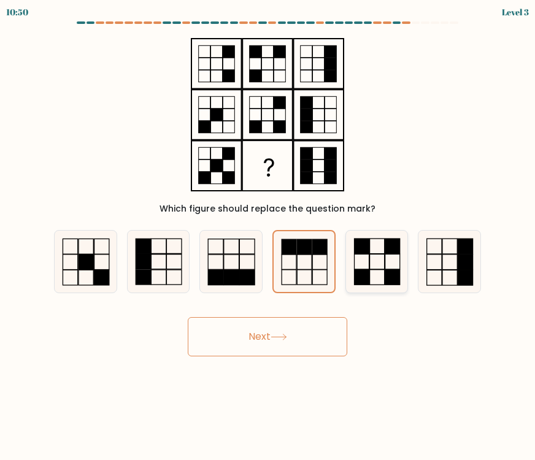
radio input "true"
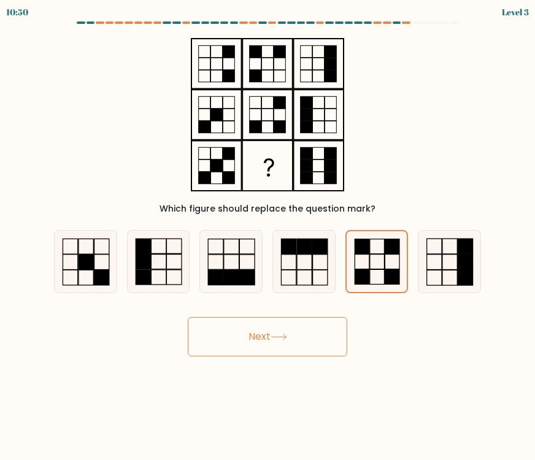
click at [284, 335] on icon at bounding box center [278, 337] width 17 height 7
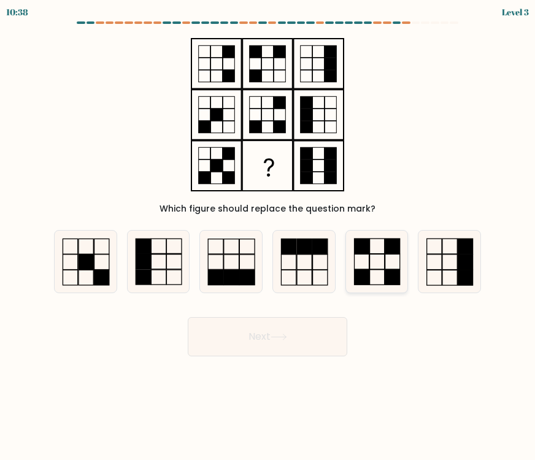
click at [390, 267] on icon at bounding box center [377, 262] width 62 height 62
click at [268, 236] on input "e." at bounding box center [267, 233] width 1 height 6
radio input "true"
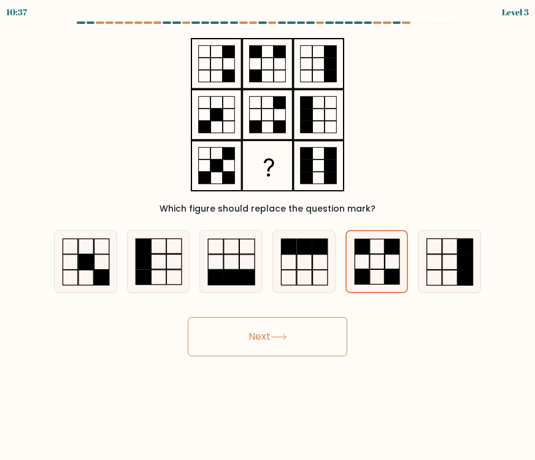
click at [337, 331] on button "Next" at bounding box center [267, 336] width 159 height 39
click at [293, 338] on button "Next" at bounding box center [267, 336] width 159 height 39
click at [292, 338] on button "Next" at bounding box center [267, 336] width 159 height 39
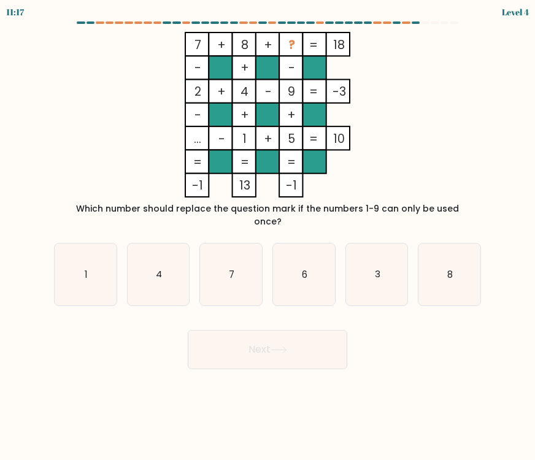
drag, startPoint x: 292, startPoint y: 338, endPoint x: 362, endPoint y: 412, distance: 101.9
click at [363, 413] on body "11:17 Level 4" at bounding box center [267, 230] width 535 height 460
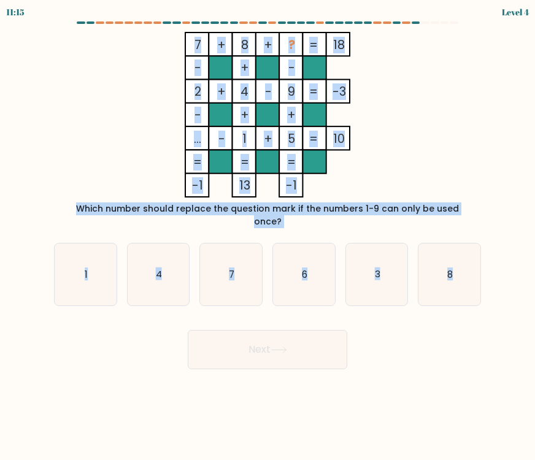
drag, startPoint x: 186, startPoint y: 44, endPoint x: 474, endPoint y: 302, distance: 387.3
click at [474, 302] on form at bounding box center [267, 195] width 535 height 348
copy form "7 + 8 + ? 18 - + - 2 + 4 - 9 -3 - + + ... - 1 + 5 = 10 = = = = -1 13 -1 = Which…"
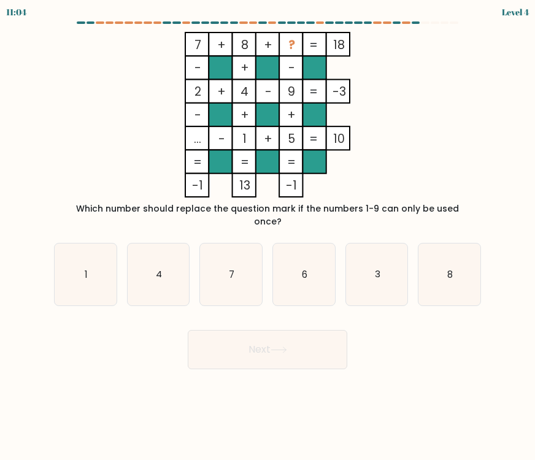
click at [468, 334] on div "Next" at bounding box center [267, 345] width 441 height 48
click at [299, 281] on icon "6" at bounding box center [304, 274] width 62 height 62
click at [268, 236] on input "d. 6" at bounding box center [267, 233] width 1 height 6
radio input "true"
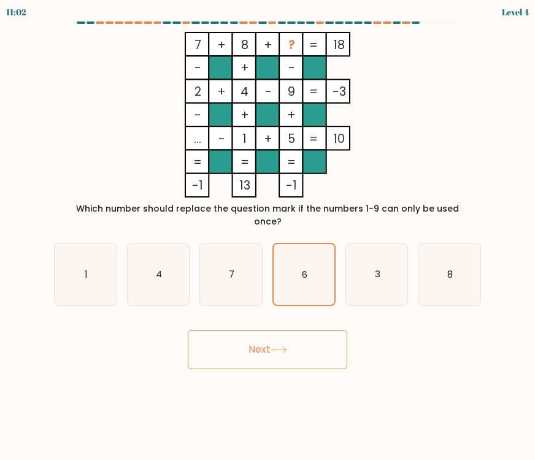
click at [299, 347] on button "Next" at bounding box center [267, 349] width 159 height 39
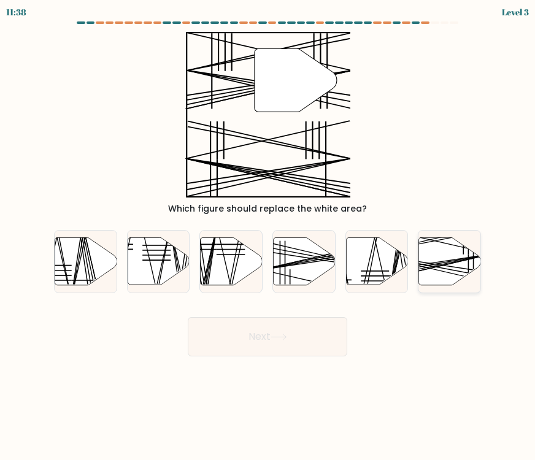
click at [442, 261] on line at bounding box center [429, 263] width 123 height 18
click at [268, 236] on input "f." at bounding box center [267, 233] width 1 height 6
radio input "true"
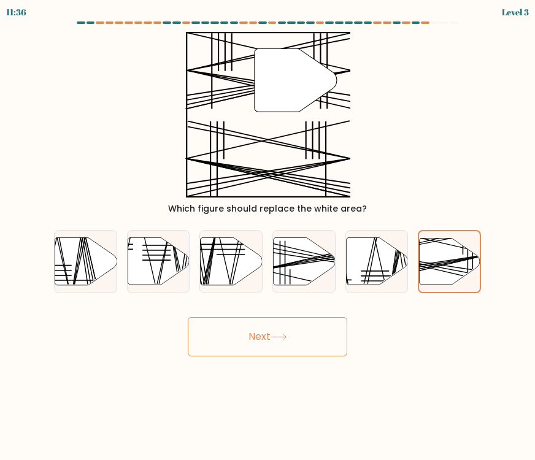
click at [287, 339] on icon at bounding box center [278, 337] width 17 height 7
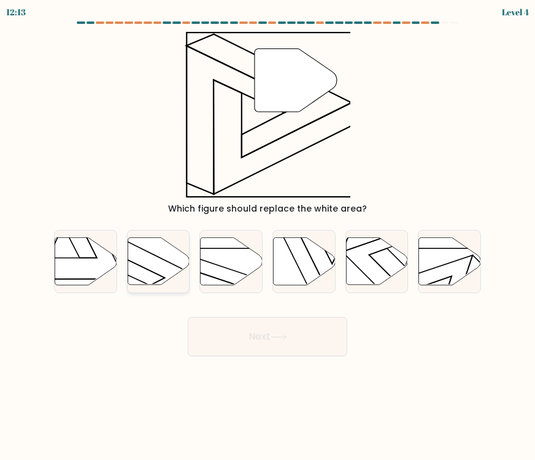
click at [147, 270] on icon at bounding box center [159, 260] width 62 height 47
click at [267, 236] on input "b." at bounding box center [267, 233] width 1 height 6
radio input "true"
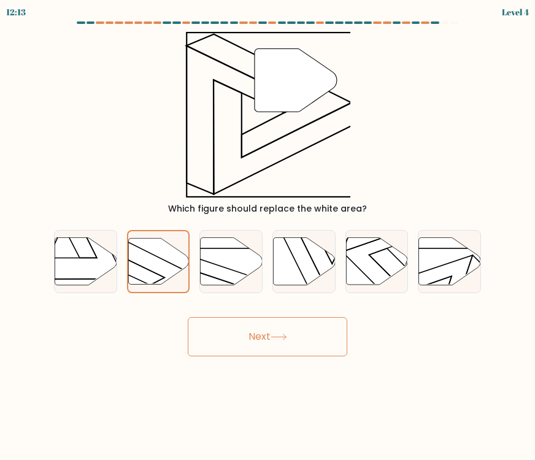
click at [284, 339] on icon at bounding box center [278, 337] width 17 height 7
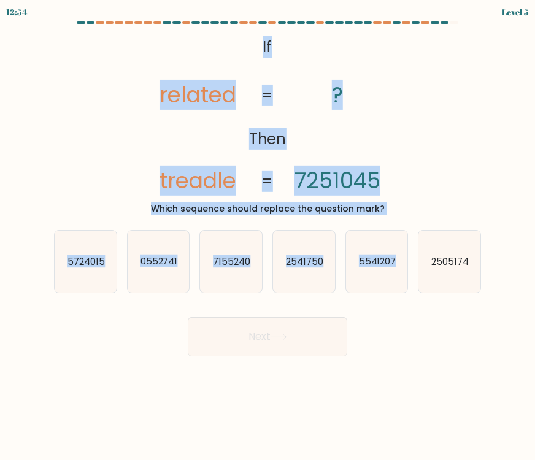
drag, startPoint x: 258, startPoint y: 44, endPoint x: 492, endPoint y: 284, distance: 335.6
click at [485, 283] on form "If ?" at bounding box center [267, 188] width 535 height 335
copy form "If Then related treadle ? 7251045 = = Which sequence should replace the questio…"
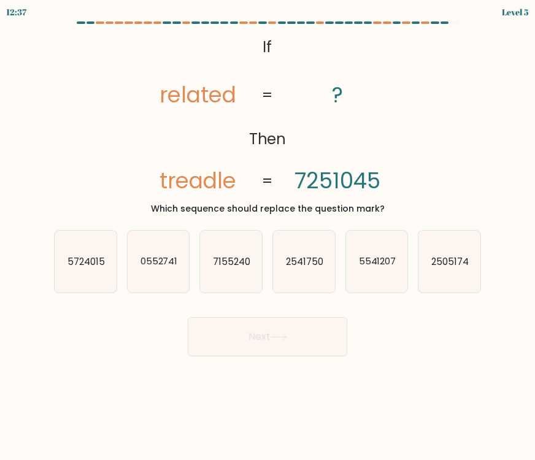
click at [441, 375] on body "12:37 Level 5 ?" at bounding box center [267, 230] width 535 height 460
click at [285, 269] on icon "2541750" at bounding box center [304, 262] width 62 height 62
click at [268, 236] on input "d. 2541750" at bounding box center [267, 233] width 1 height 6
radio input "true"
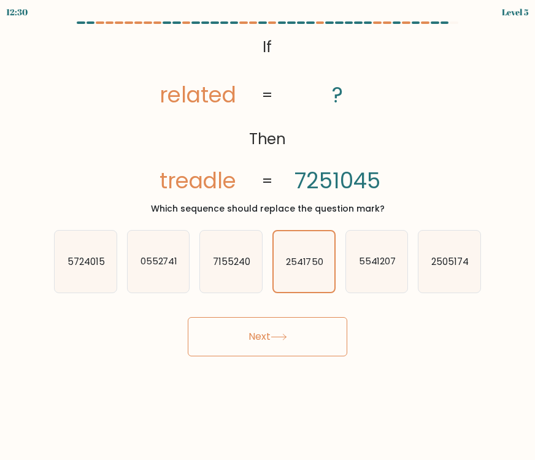
click at [294, 338] on button "Next" at bounding box center [267, 336] width 159 height 39
click at [379, 362] on body "12:25 Level 5 ?" at bounding box center [267, 230] width 535 height 460
click at [311, 336] on button "Next" at bounding box center [267, 336] width 159 height 39
click at [310, 336] on button "Next" at bounding box center [267, 336] width 159 height 39
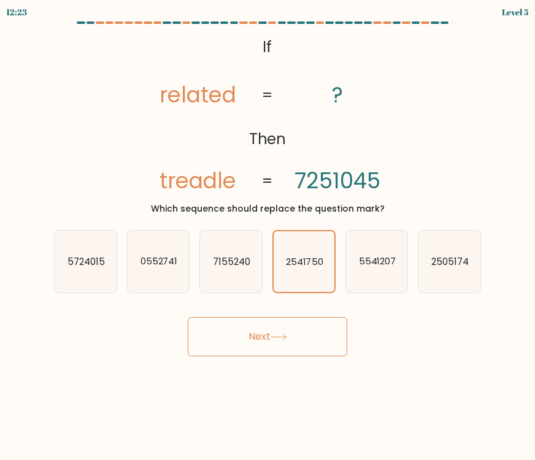
click at [283, 337] on icon at bounding box center [278, 337] width 17 height 7
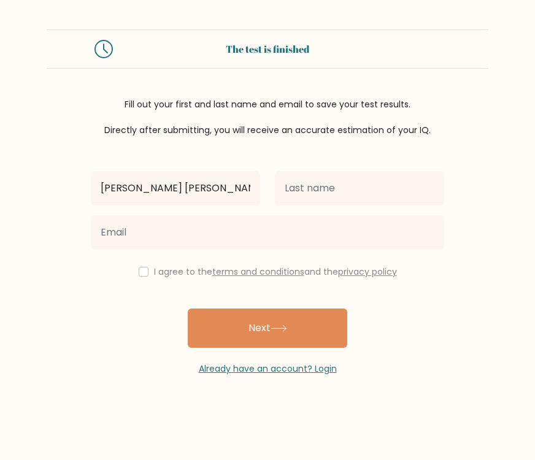
type input "[PERSON_NAME] [PERSON_NAME]"
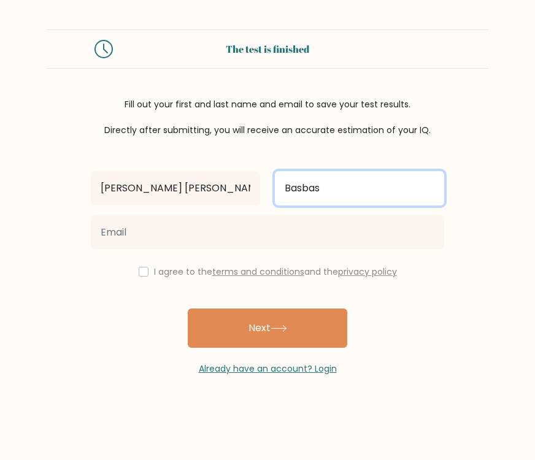
type input "Basbas"
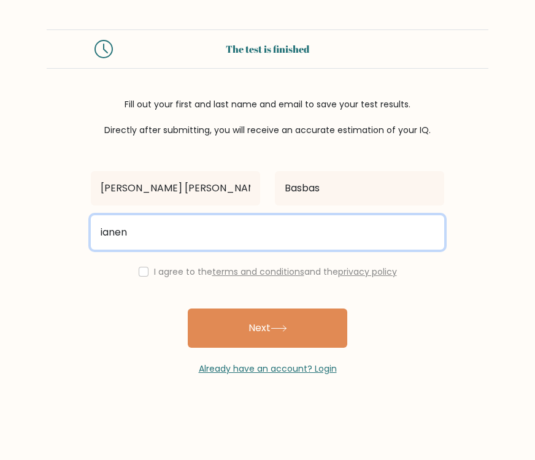
type input "[EMAIL_ADDRESS][DOMAIN_NAME]"
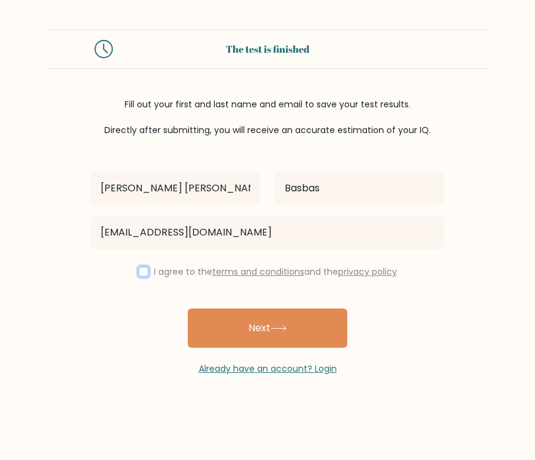
click at [139, 272] on input "checkbox" at bounding box center [144, 272] width 10 height 10
checkbox input "true"
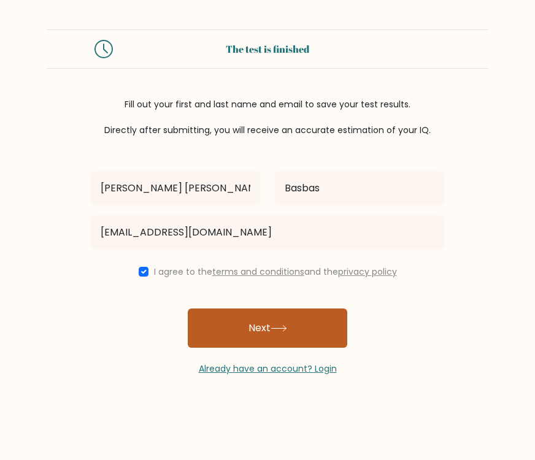
click at [240, 326] on button "Next" at bounding box center [267, 327] width 159 height 39
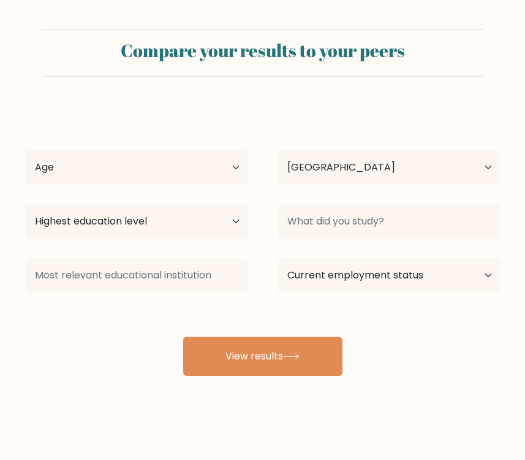
select select "PH"
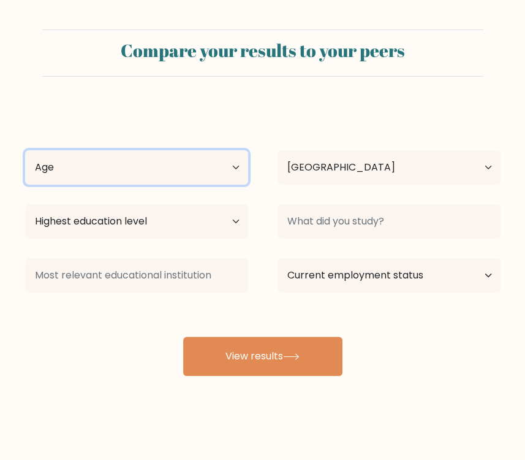
click at [191, 172] on select "Age Under 18 years old 18-24 years old 25-34 years old 35-44 years old 45-54 ye…" at bounding box center [136, 167] width 223 height 34
select select "25_34"
click at [25, 150] on select "Age Under 18 years old 18-24 years old 25-34 years old 35-44 years old 45-54 ye…" at bounding box center [136, 167] width 223 height 34
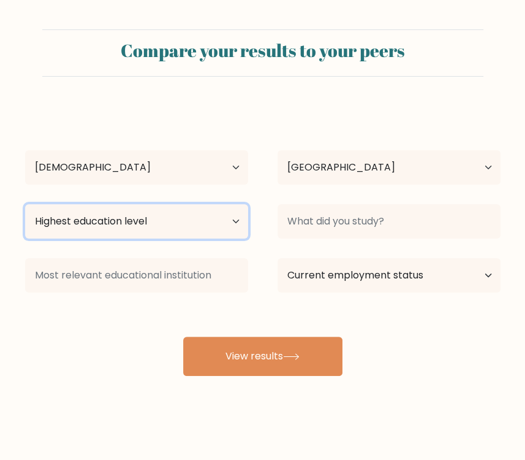
click at [199, 224] on select "Highest education level No schooling Primary Lower Secondary Upper Secondary Oc…" at bounding box center [136, 221] width 223 height 34
select select "bachelors_degree"
click at [25, 204] on select "Highest education level No schooling Primary Lower Secondary Upper Secondary Oc…" at bounding box center [136, 221] width 223 height 34
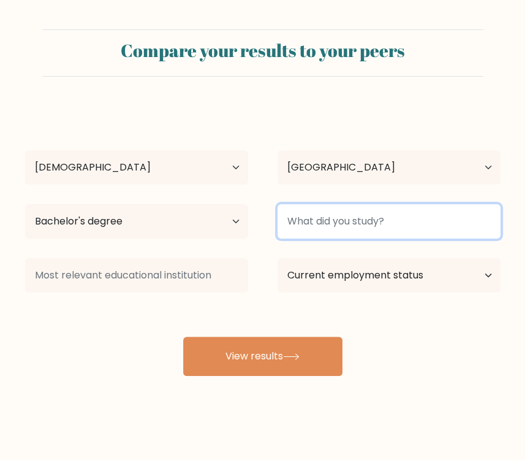
click at [351, 225] on input at bounding box center [389, 221] width 223 height 34
type input "B"
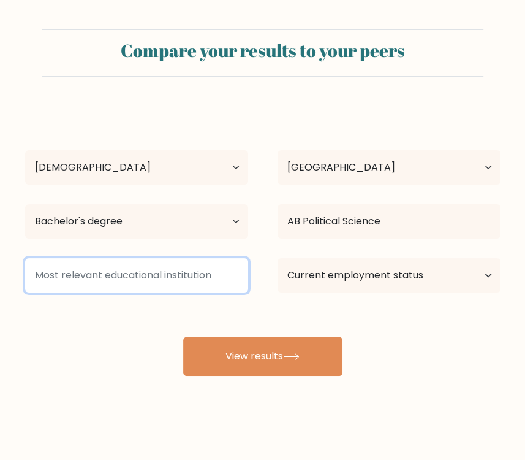
click at [204, 277] on input at bounding box center [136, 275] width 223 height 34
drag, startPoint x: 231, startPoint y: 280, endPoint x: 43, endPoint y: 278, distance: 187.6
click at [43, 279] on input at bounding box center [136, 275] width 223 height 34
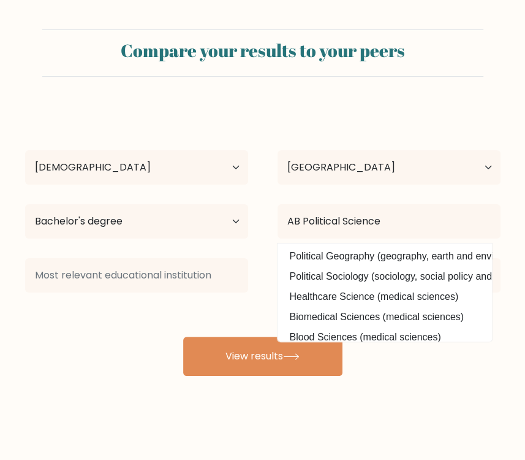
click at [463, 376] on div "Compare your results to your peers Darryl Ian Basbas Age Under 18 years old 18-…" at bounding box center [262, 232] width 525 height 465
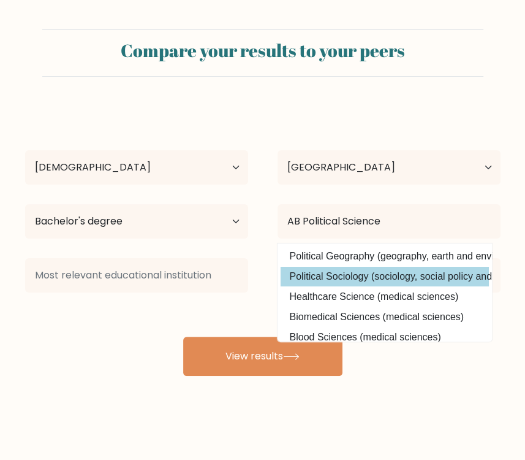
click at [454, 280] on option "Political Sociology (sociology, social policy and anthropology)" at bounding box center [385, 277] width 208 height 20
type input "Political Sociology"
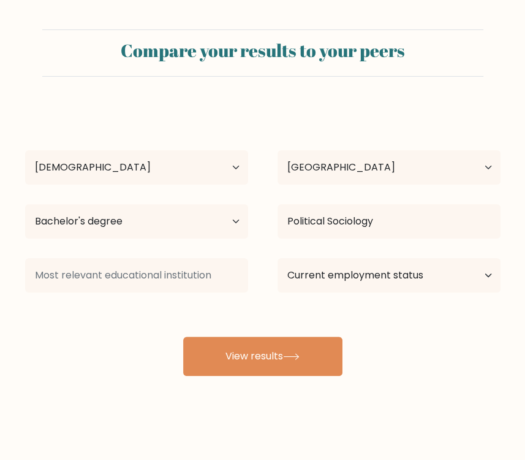
click at [435, 357] on div "Darryl Ian Basbas Age Under 18 years old 18-24 years old 25-34 years old 35-44 …" at bounding box center [263, 241] width 490 height 270
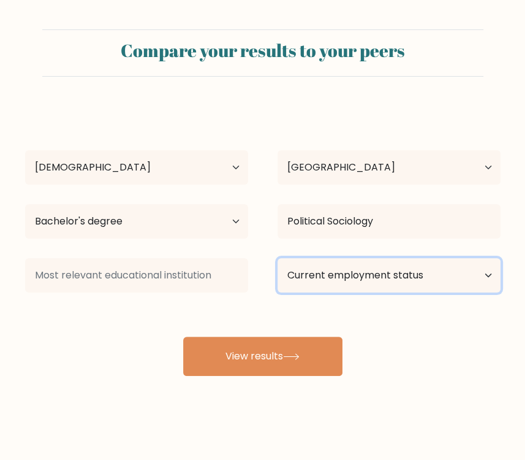
click at [422, 270] on select "Current employment status Employed Student Retired Other / prefer not to answer" at bounding box center [389, 275] width 223 height 34
select select "other"
click at [278, 258] on select "Current employment status Employed Student Retired Other / prefer not to answer" at bounding box center [389, 275] width 223 height 34
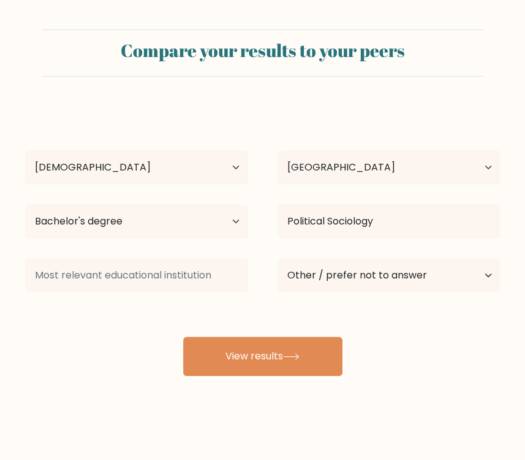
click at [410, 340] on div "Darryl Ian Basbas Age Under 18 years old 18-24 years old 25-34 years old 35-44 …" at bounding box center [263, 241] width 490 height 270
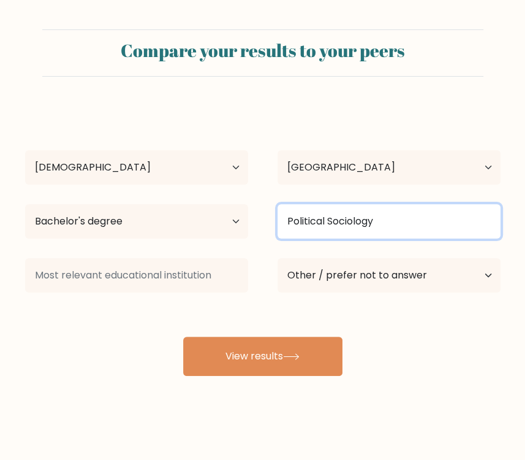
click at [402, 232] on input "Political Sociology" at bounding box center [389, 221] width 223 height 34
drag, startPoint x: 402, startPoint y: 232, endPoint x: 265, endPoint y: 232, distance: 137.3
click at [265, 232] on div "Political Sociology" at bounding box center [389, 221] width 253 height 44
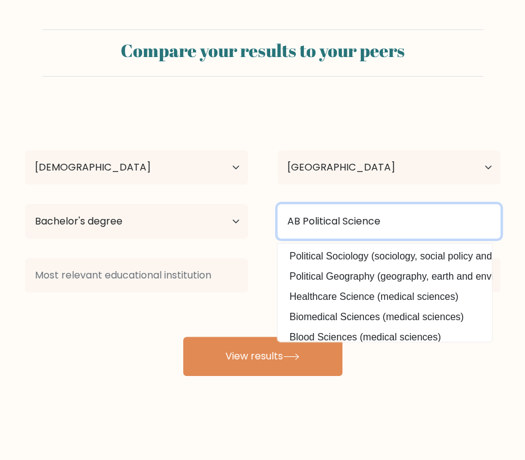
type input "AB Political Science"
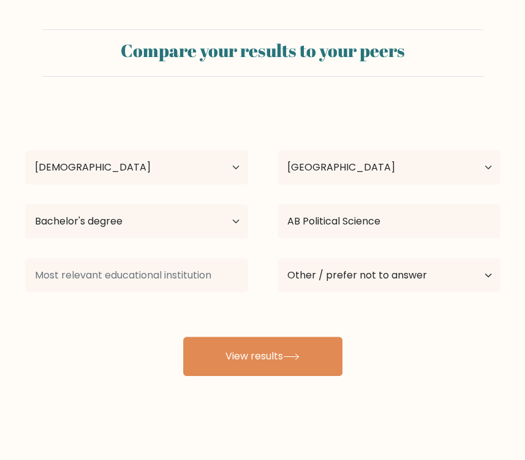
click at [461, 383] on div "Compare your results to your peers Darryl Ian Basbas Age Under 18 years old 18-…" at bounding box center [262, 232] width 525 height 465
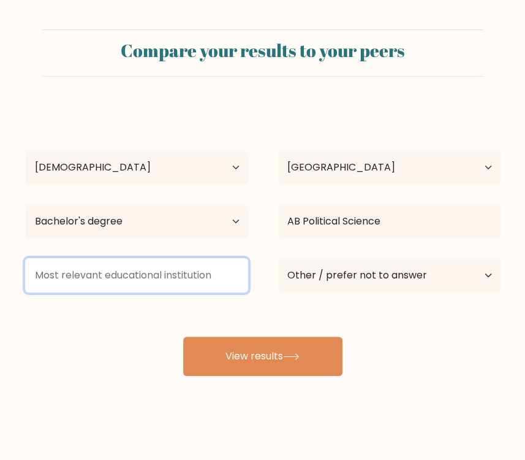
click at [90, 281] on input at bounding box center [136, 275] width 223 height 34
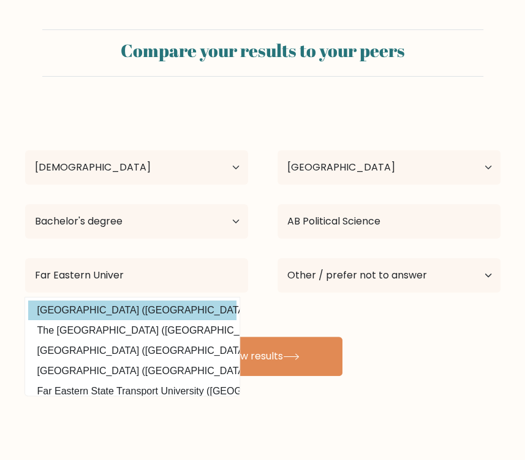
click at [113, 310] on div "Darryl Ian Basbas Age Under 18 years old 18-24 years old 25-34 years old 35-44 …" at bounding box center [263, 241] width 490 height 270
click at [174, 310] on option "Far Eastern University (Philippines)" at bounding box center [132, 310] width 208 height 20
type input "Far Eastern University"
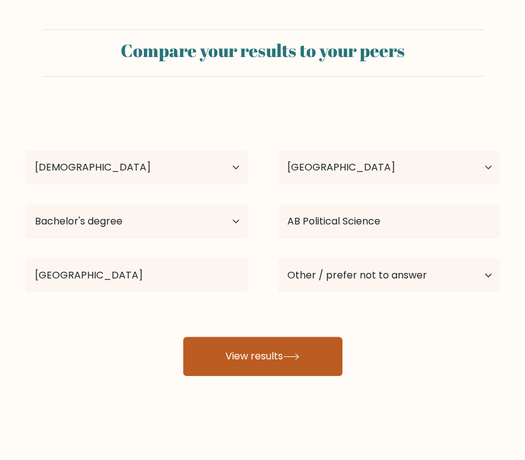
click at [315, 357] on button "View results" at bounding box center [262, 356] width 159 height 39
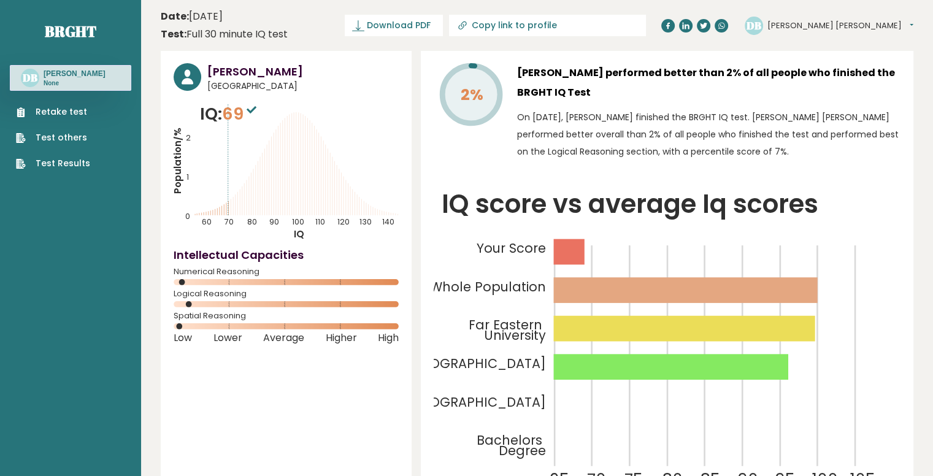
click at [75, 135] on link "Test others" at bounding box center [53, 137] width 74 height 13
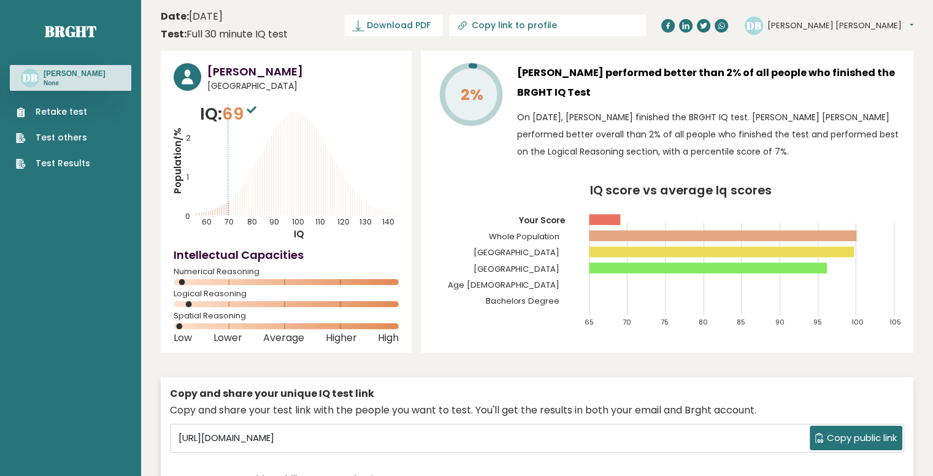
click at [83, 164] on link "Test Results" at bounding box center [53, 163] width 74 height 13
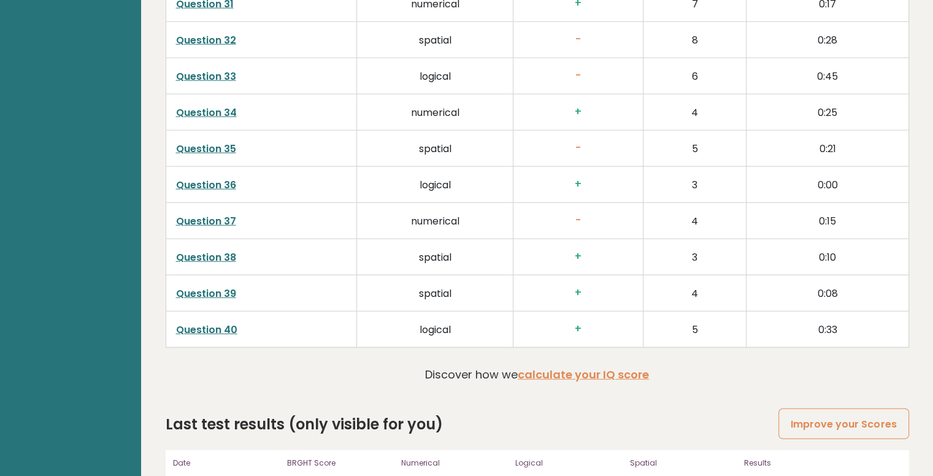
scroll to position [3125, 0]
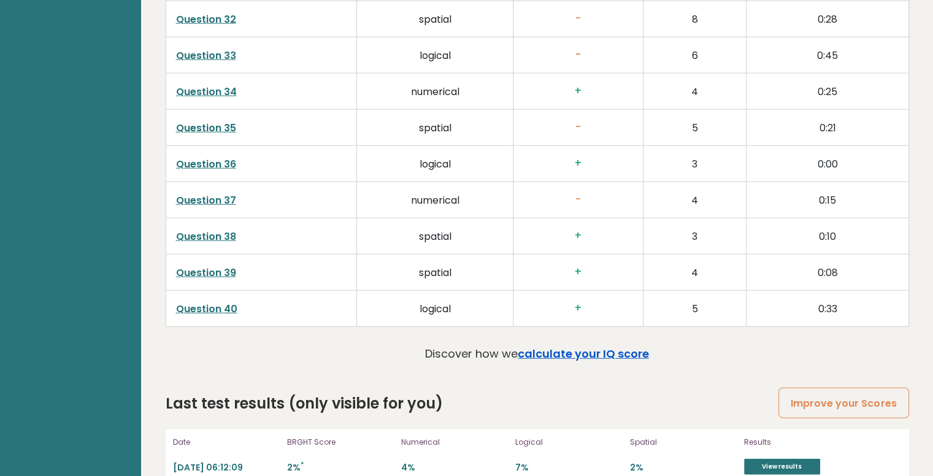
click at [585, 346] on link "calculate your IQ score" at bounding box center [582, 353] width 131 height 15
